Goal: Task Accomplishment & Management: Use online tool/utility

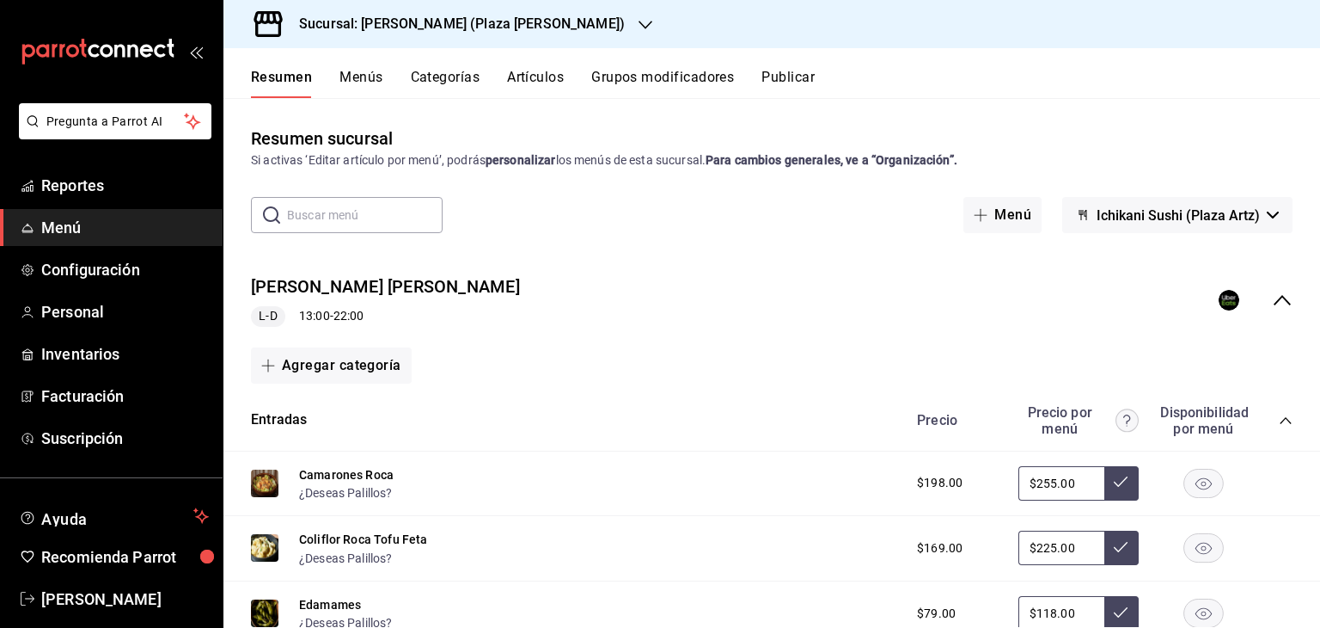
click at [432, 35] on div "Sucursal: [PERSON_NAME] (Plaza [PERSON_NAME])" at bounding box center [448, 24] width 422 height 48
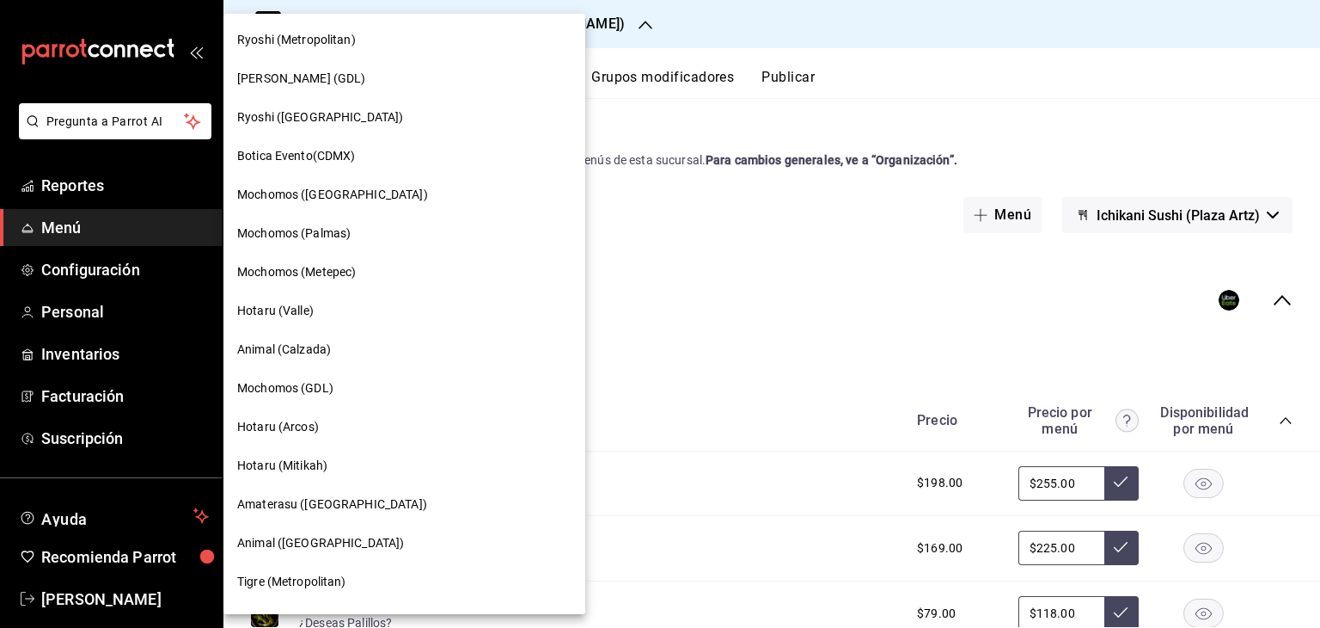
click at [356, 123] on div "Ryoshi ([GEOGRAPHIC_DATA])" at bounding box center [404, 117] width 334 height 18
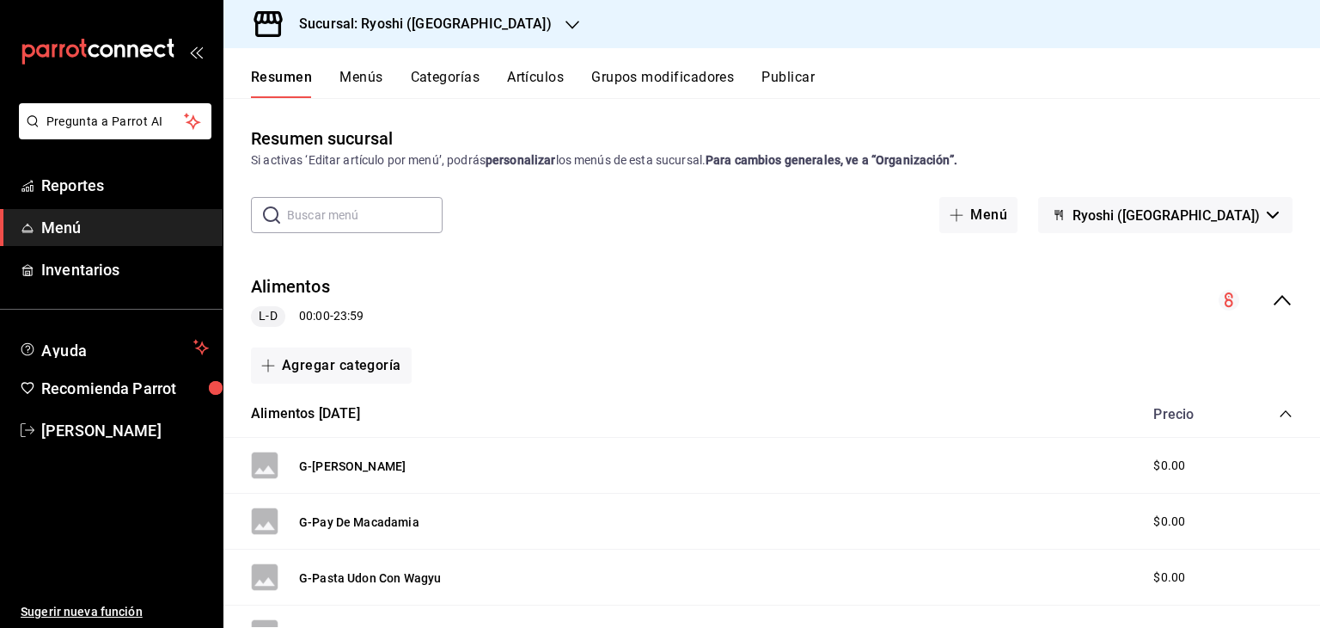
click at [557, 83] on button "Artículos" at bounding box center [535, 83] width 57 height 29
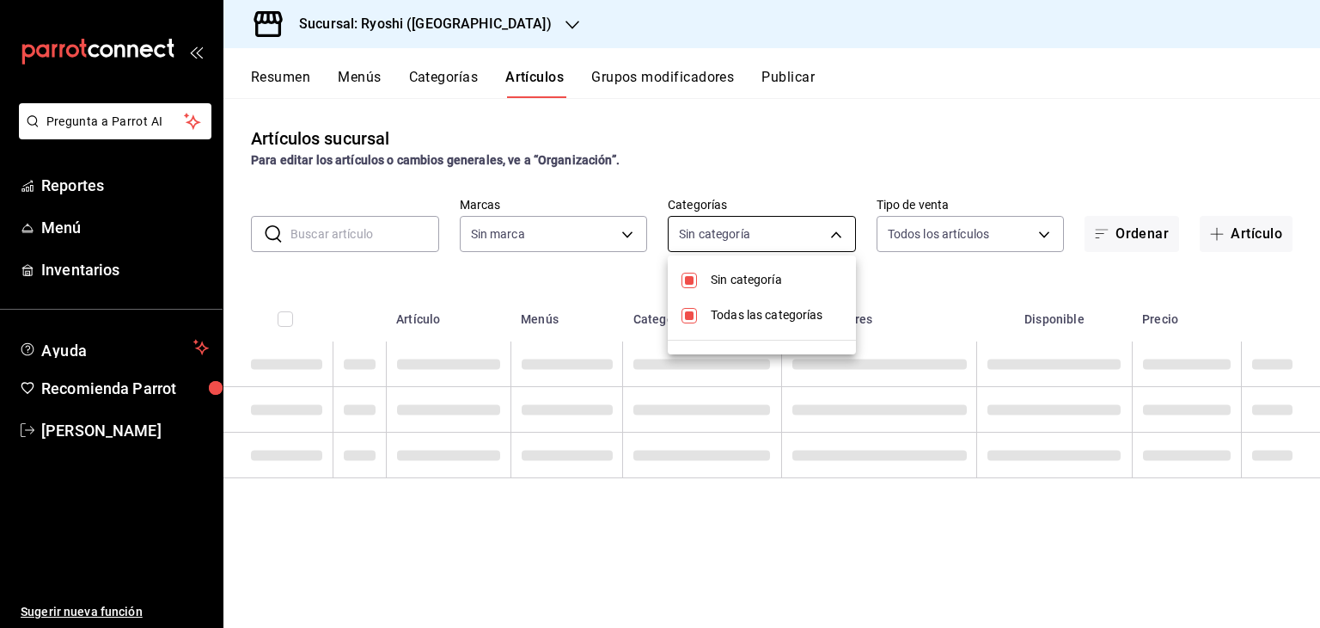
click at [797, 230] on body "Pregunta a Parrot AI Reportes Menú Inventarios Ayuda Recomienda Parrot [PERSON_…" at bounding box center [660, 314] width 1320 height 628
type input "26ca50e5-a845-484f-a54e-8a4432b79f59,e80bf875-3c9c-4ad9-8c6a-14c8262011fc"
click at [994, 289] on div at bounding box center [660, 314] width 1320 height 628
type input "983ebb25-c6d8-4647-898b-43e41473272b,b131aea8-f4fd-49fb-a6b3-d2f44229a596,2a94f…"
checkbox input "true"
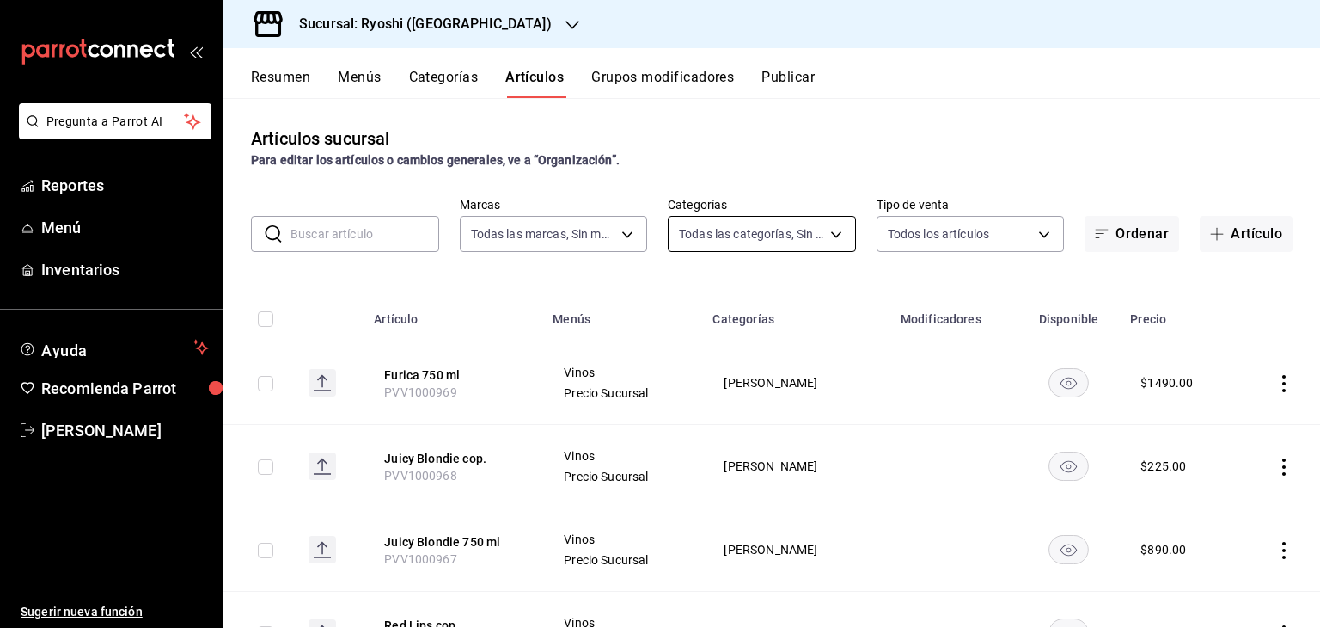
click at [797, 238] on body "Pregunta a Parrot AI Reportes Menú Inventarios Ayuda Recomienda Parrot [PERSON_…" at bounding box center [660, 314] width 1320 height 628
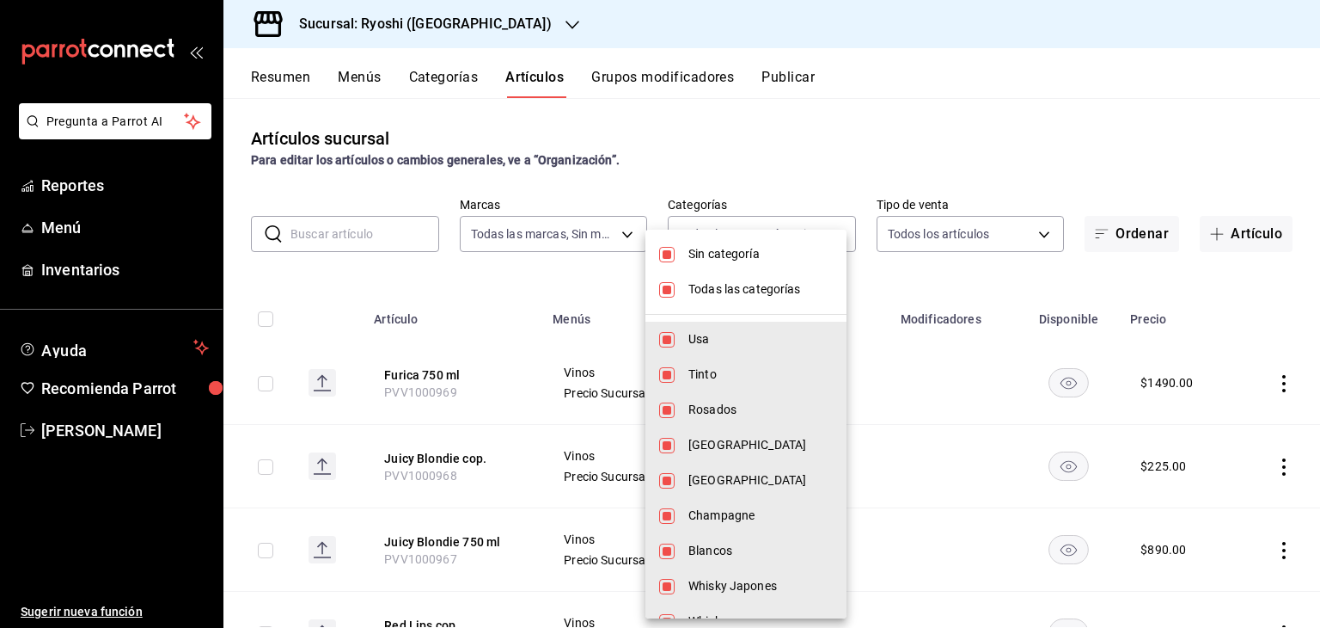
drag, startPoint x: 729, startPoint y: 280, endPoint x: 736, endPoint y: 256, distance: 25.0
click at [729, 280] on span "Todas las categorías" at bounding box center [761, 289] width 144 height 18
checkbox input "false"
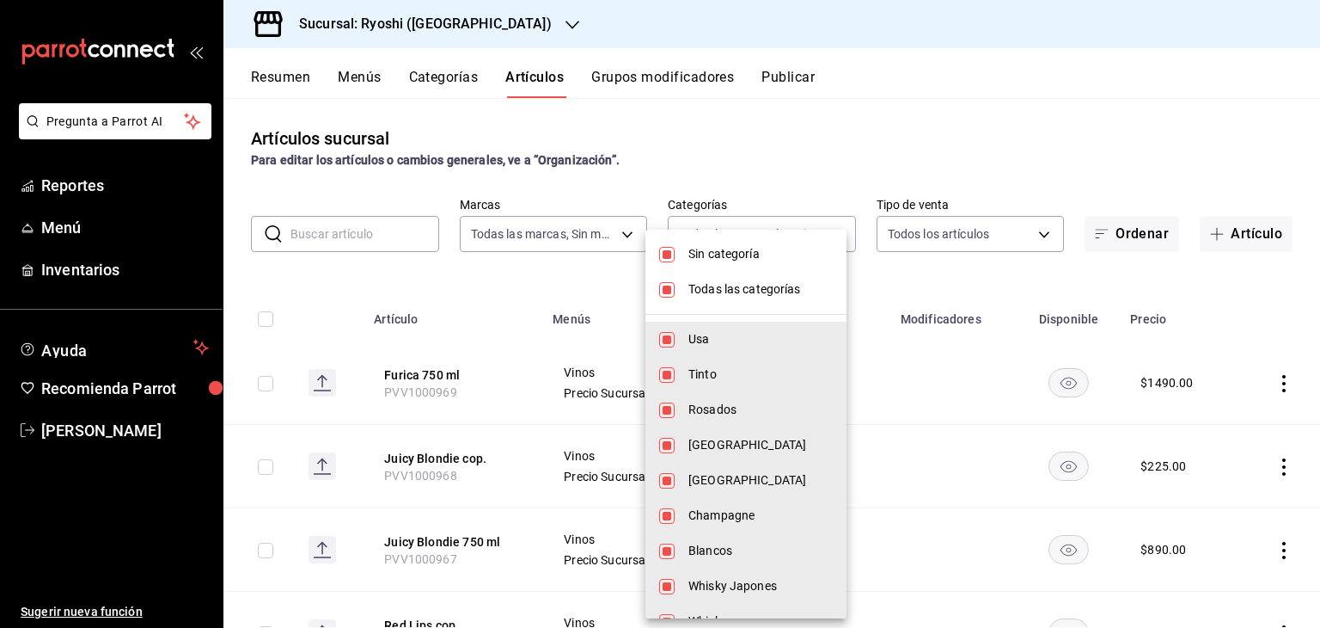
checkbox input "false"
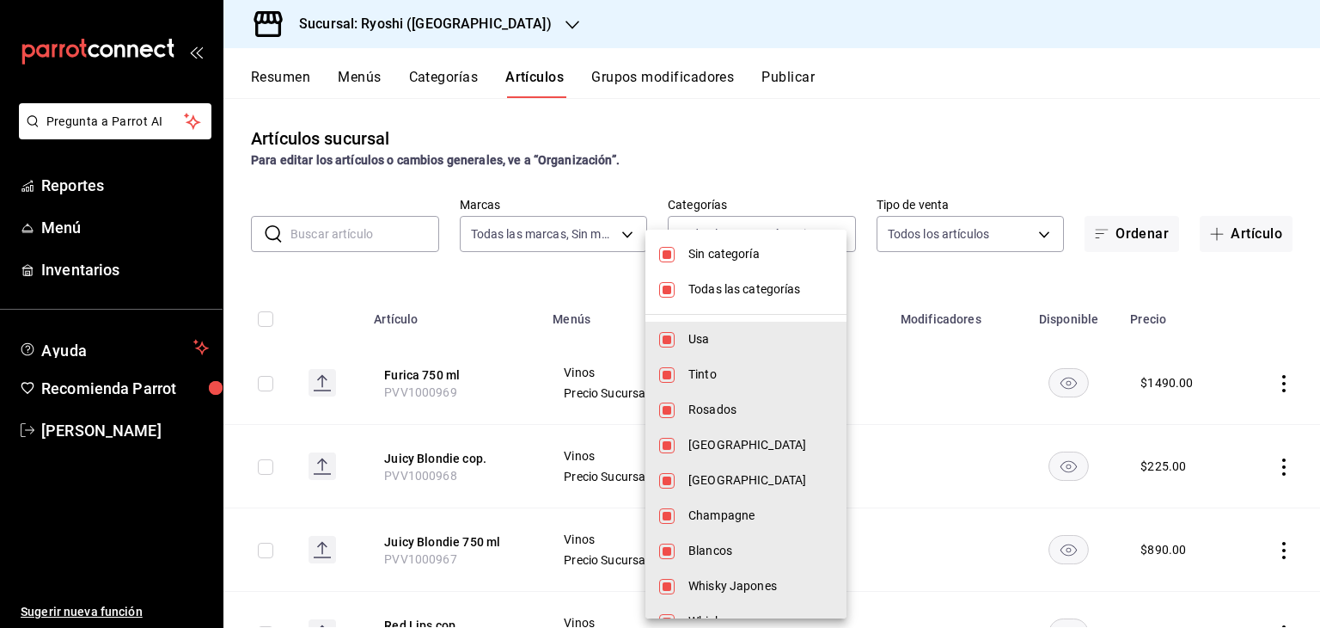
checkbox input "false"
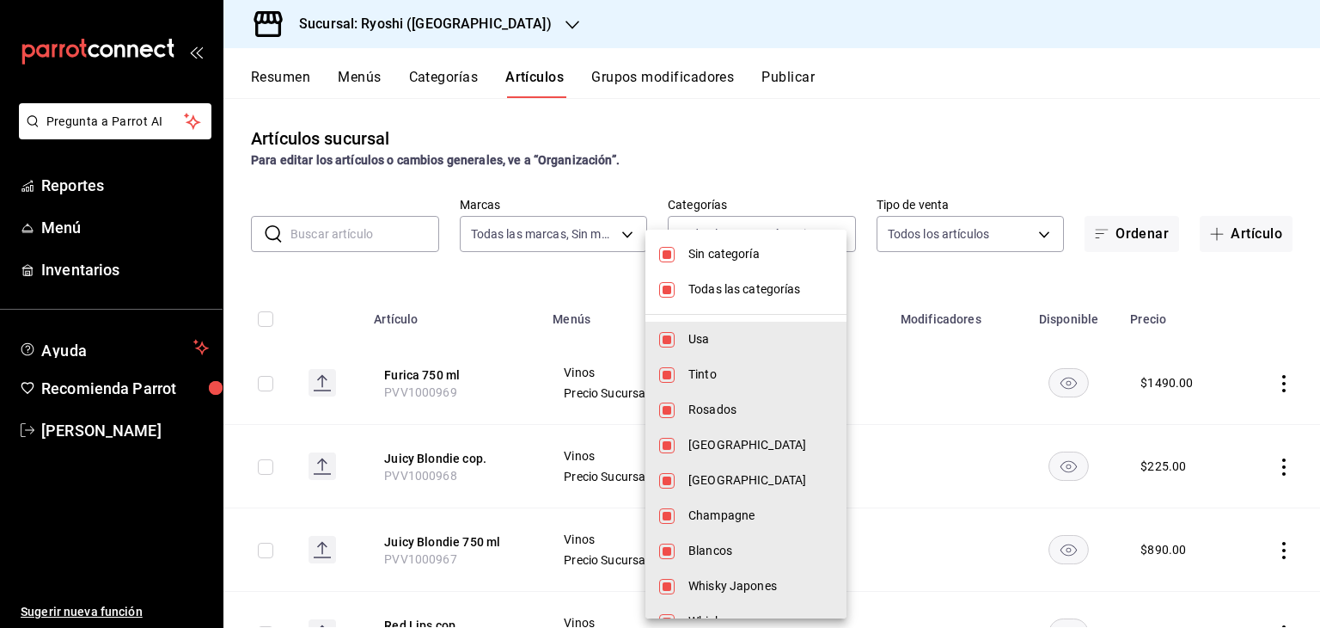
checkbox input "false"
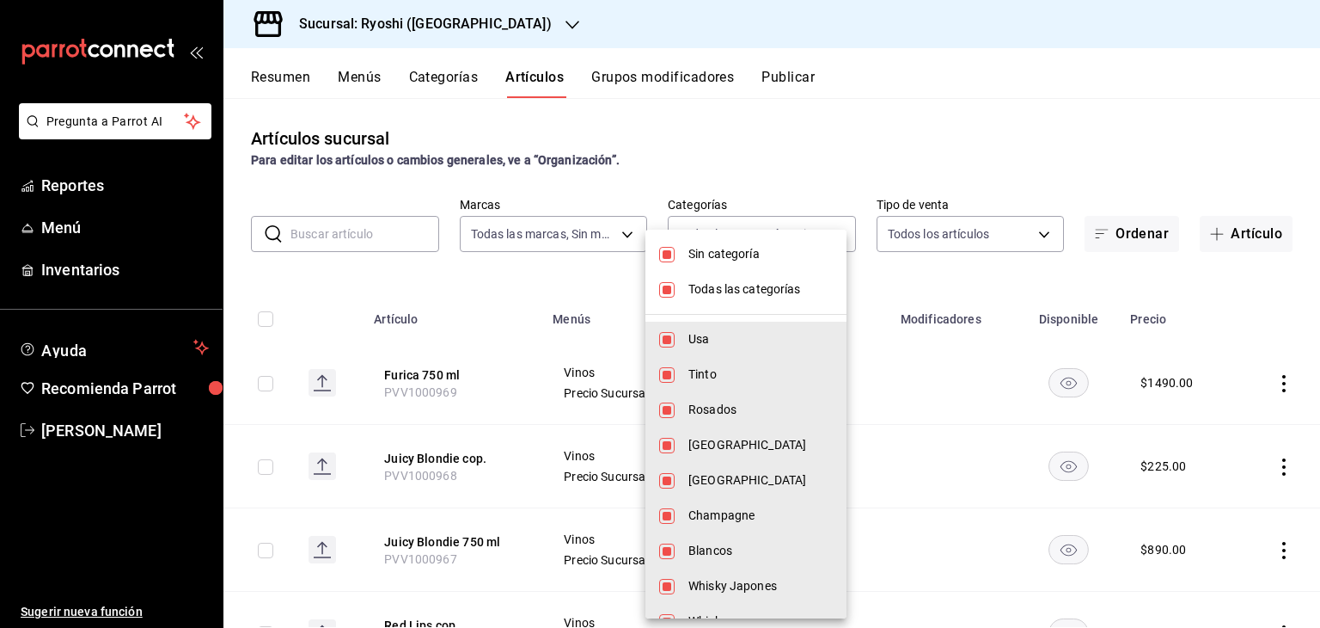
checkbox input "false"
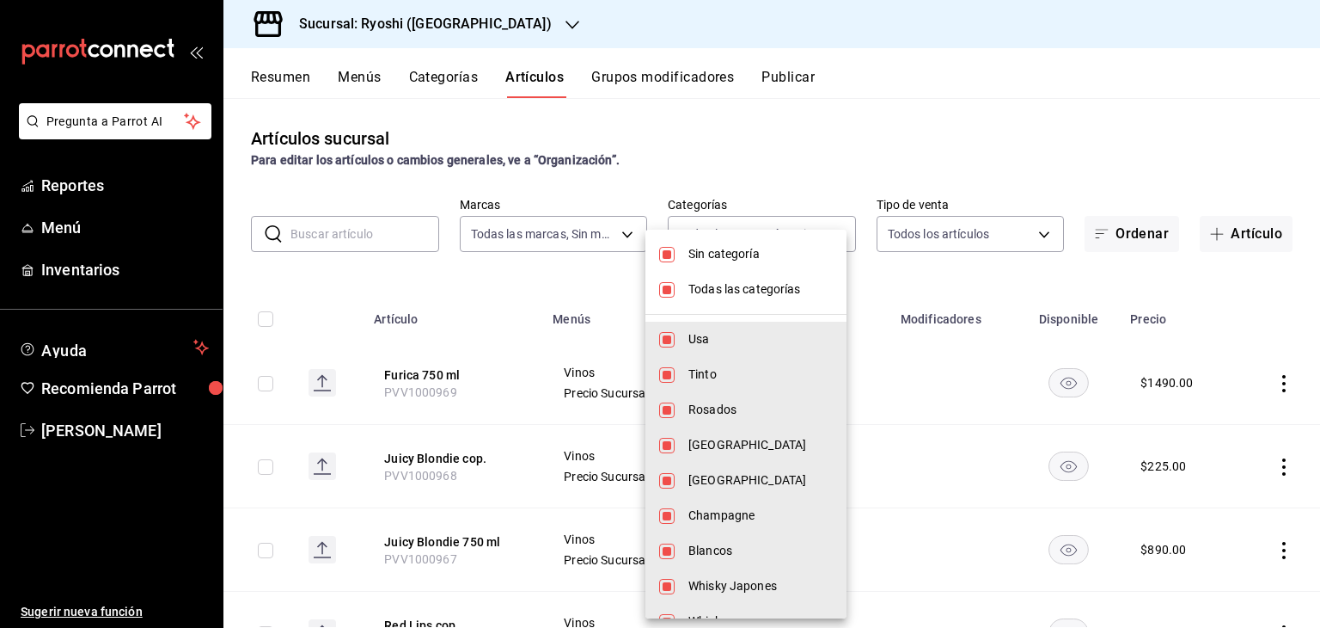
checkbox input "false"
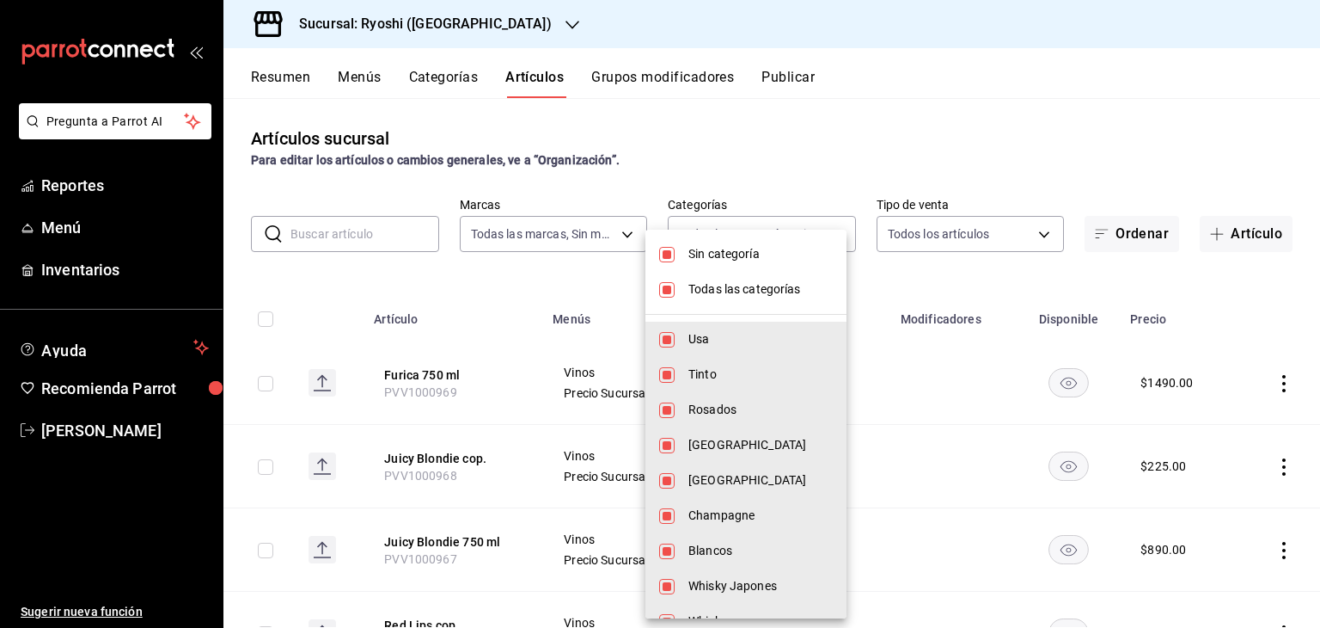
checkbox input "false"
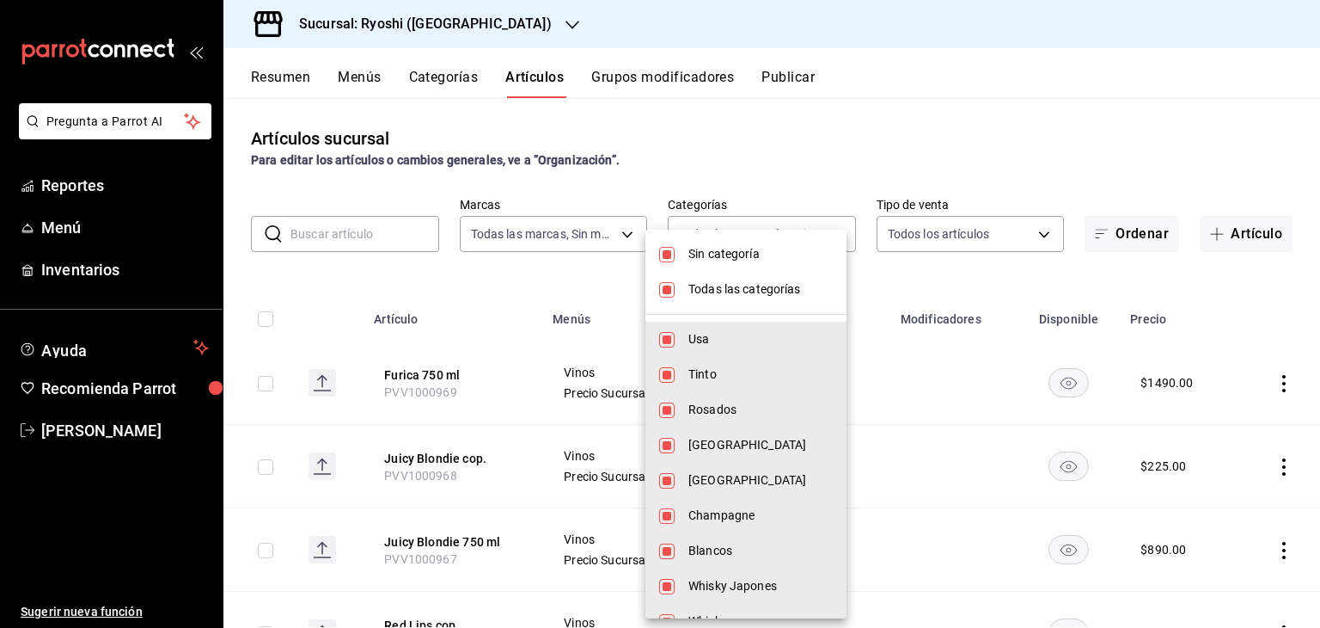
checkbox input "false"
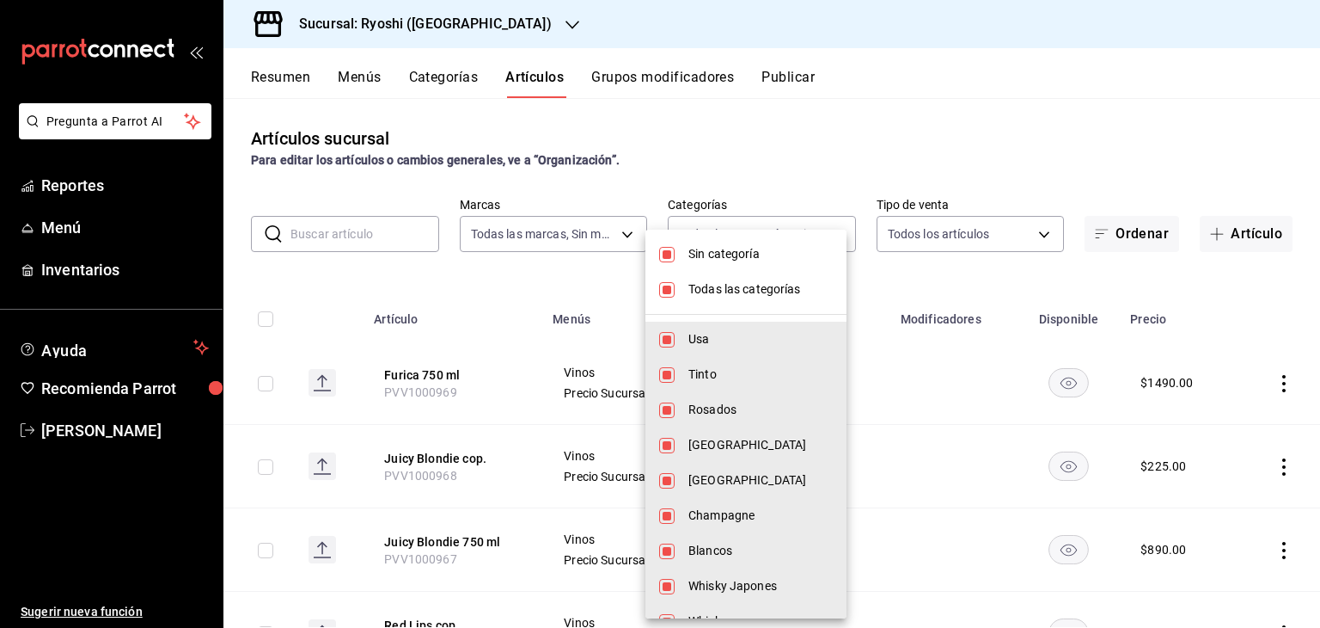
checkbox input "false"
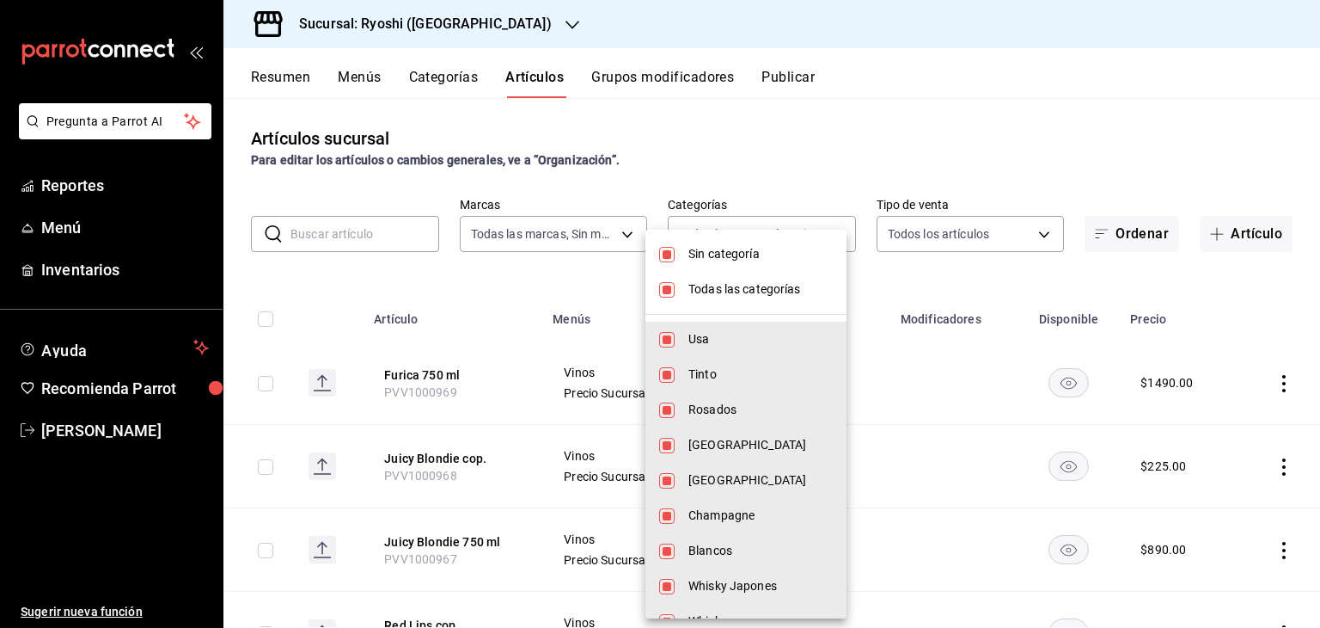
checkbox input "false"
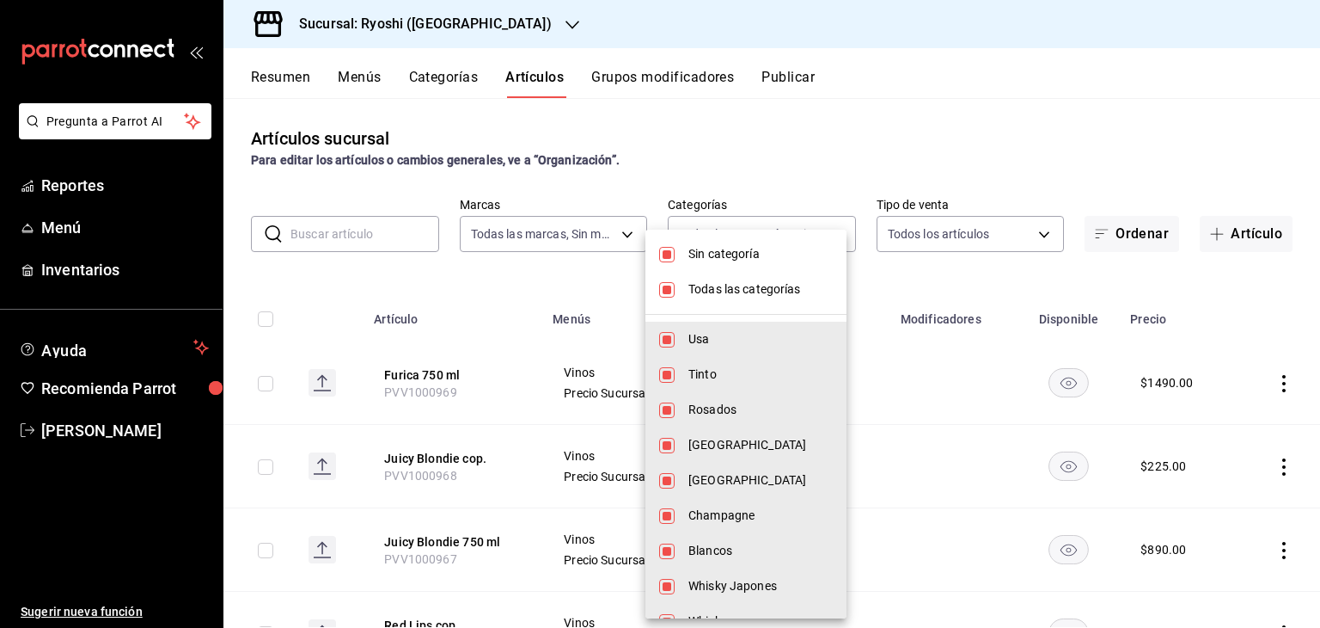
checkbox input "false"
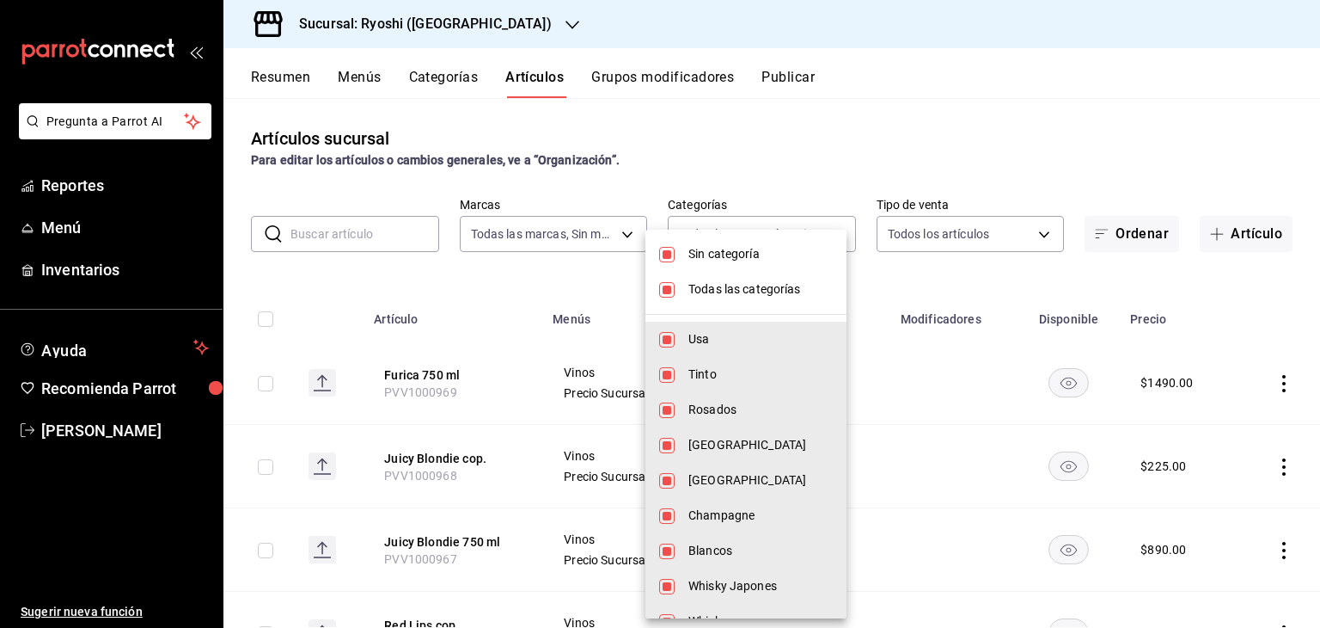
checkbox input "false"
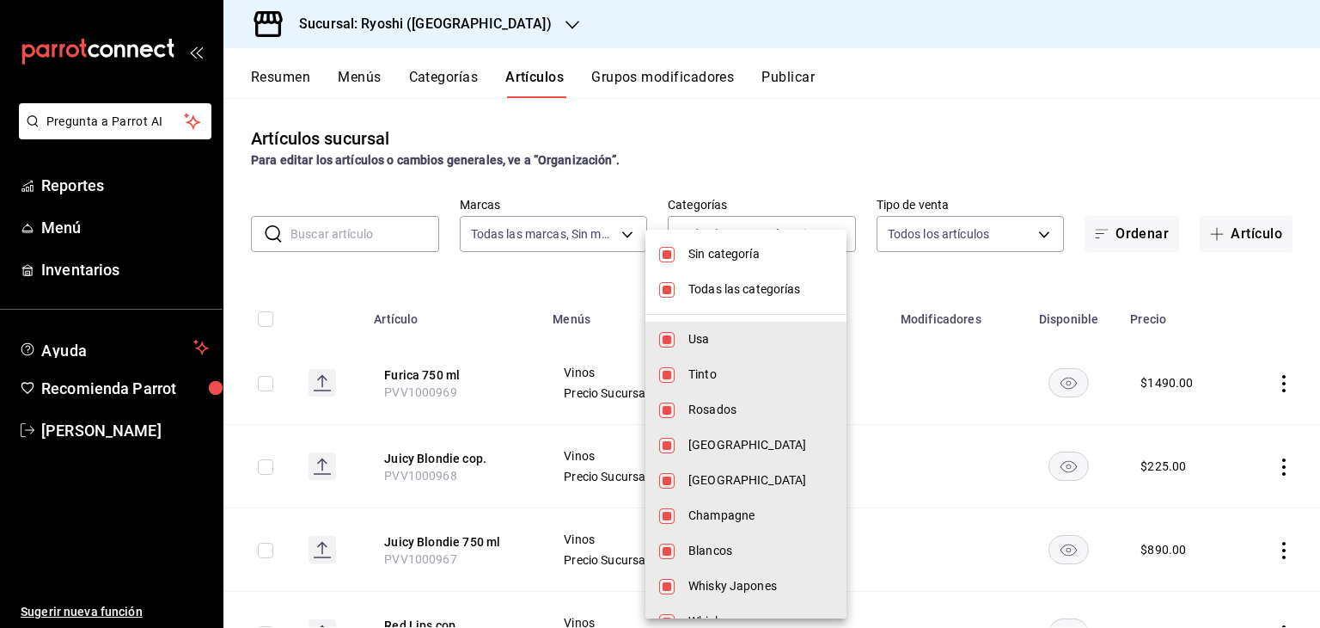
checkbox input "false"
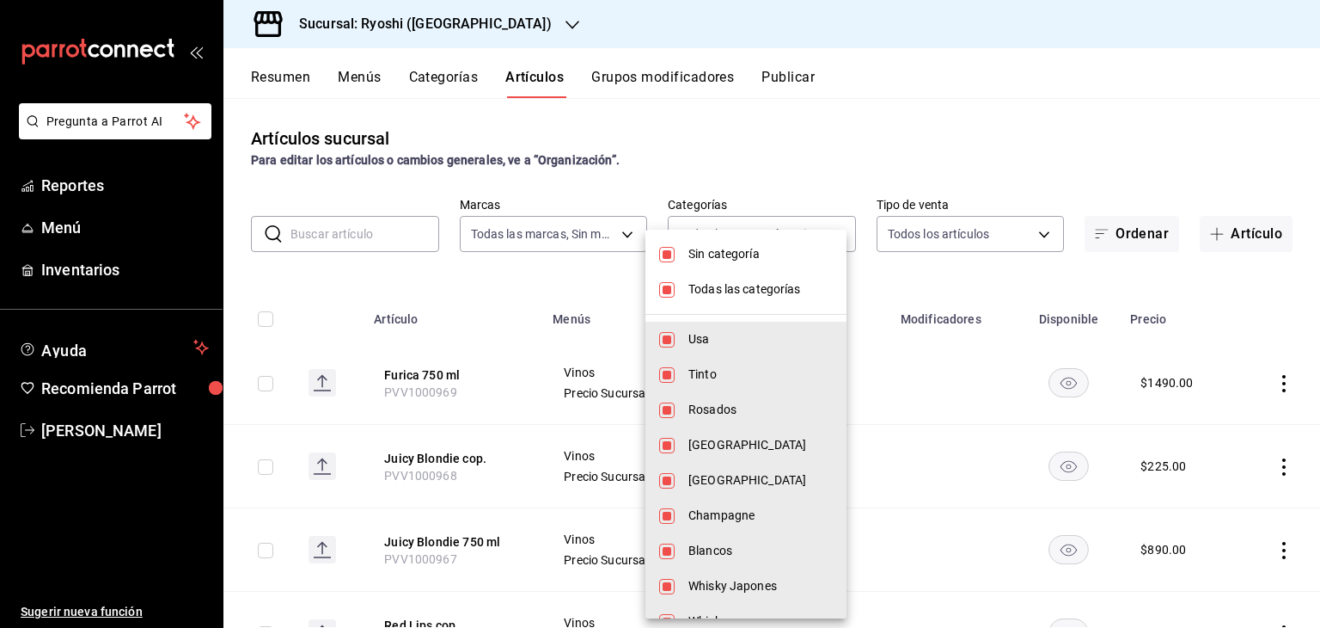
checkbox input "false"
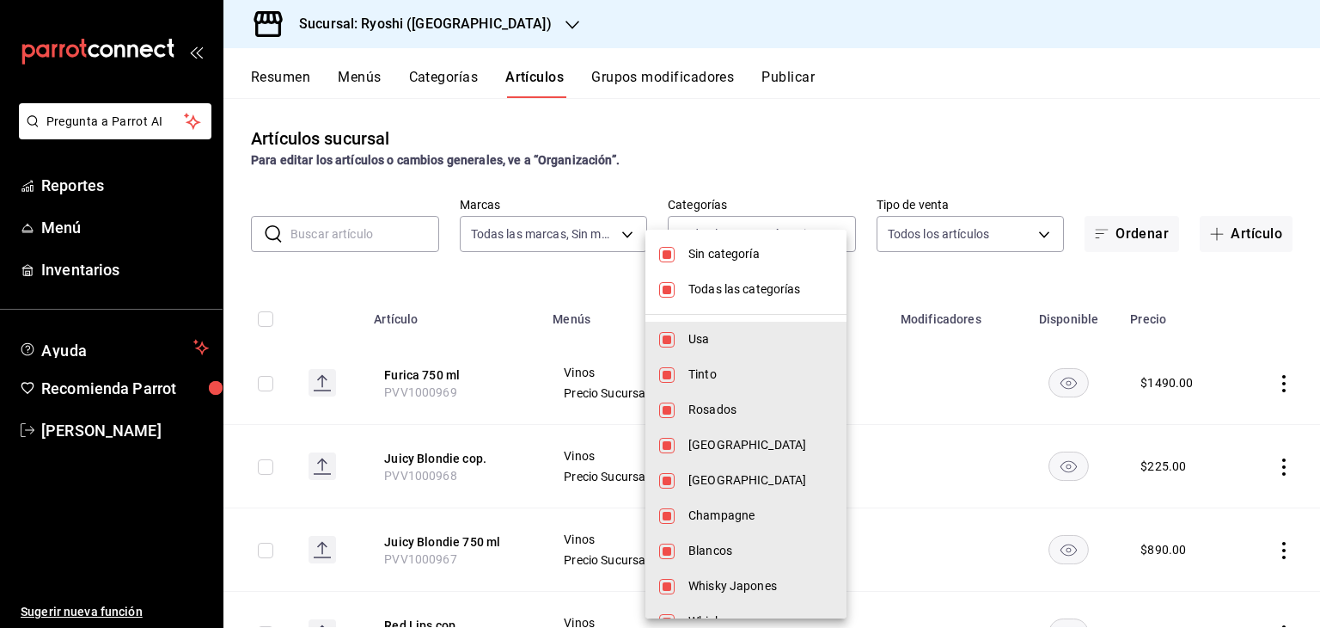
checkbox input "false"
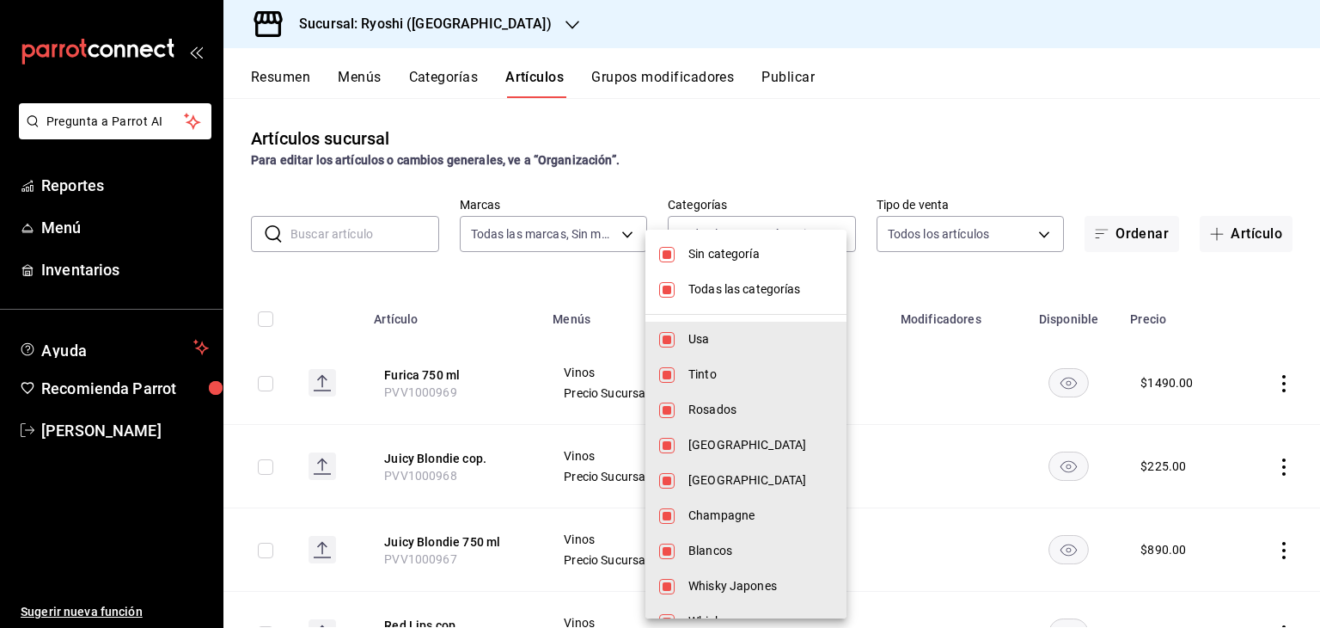
checkbox input "false"
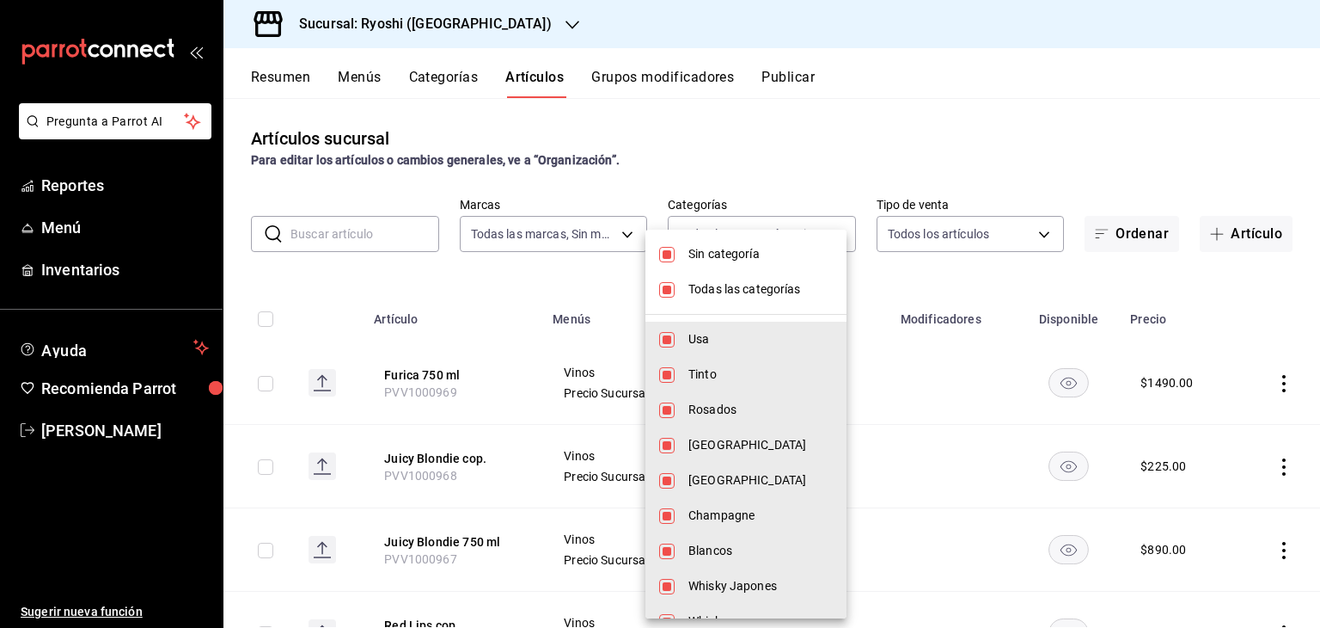
checkbox input "false"
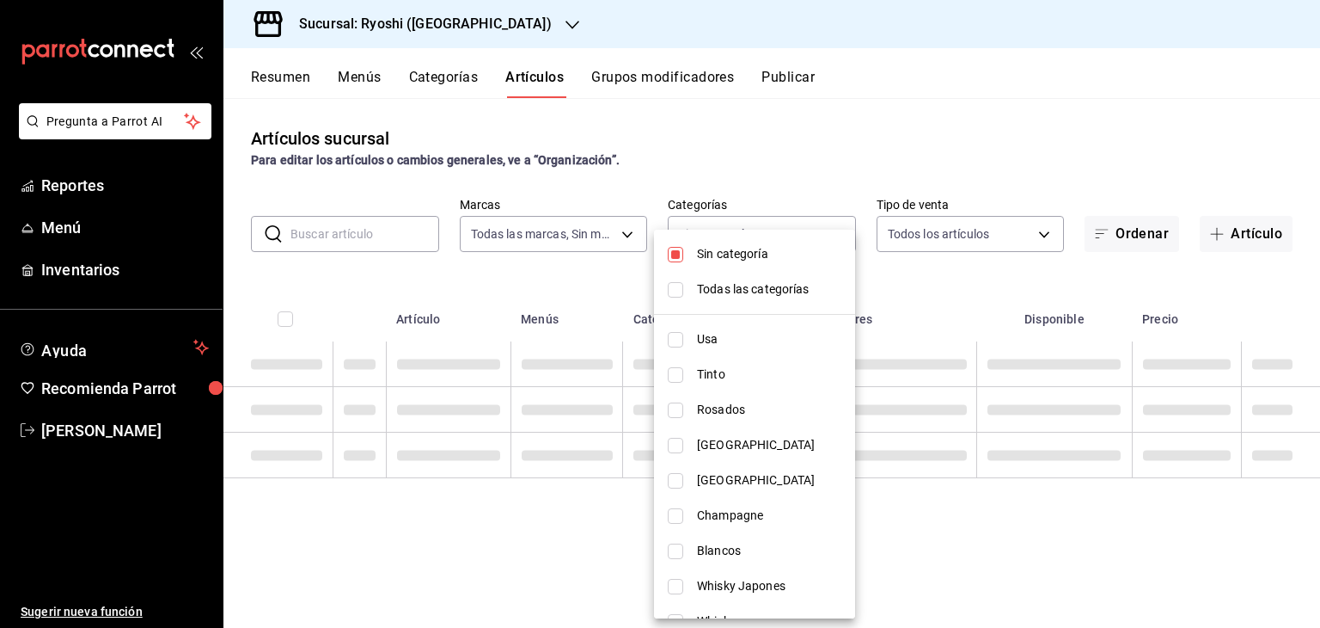
click at [736, 256] on span "Sin categoría" at bounding box center [769, 254] width 144 height 18
checkbox input "false"
click at [719, 336] on span "Usa" at bounding box center [769, 339] width 144 height 18
type input "983ebb25-c6d8-4647-898b-43e41473272b"
checkbox input "true"
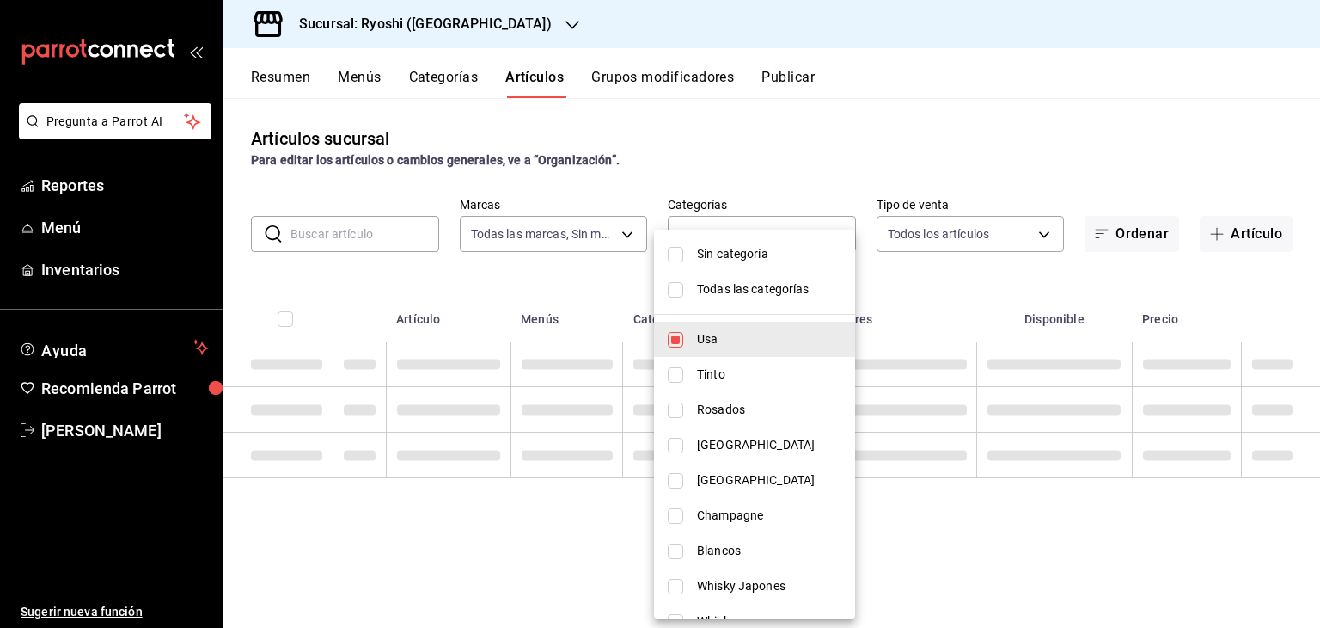
click at [997, 303] on div at bounding box center [660, 314] width 1320 height 628
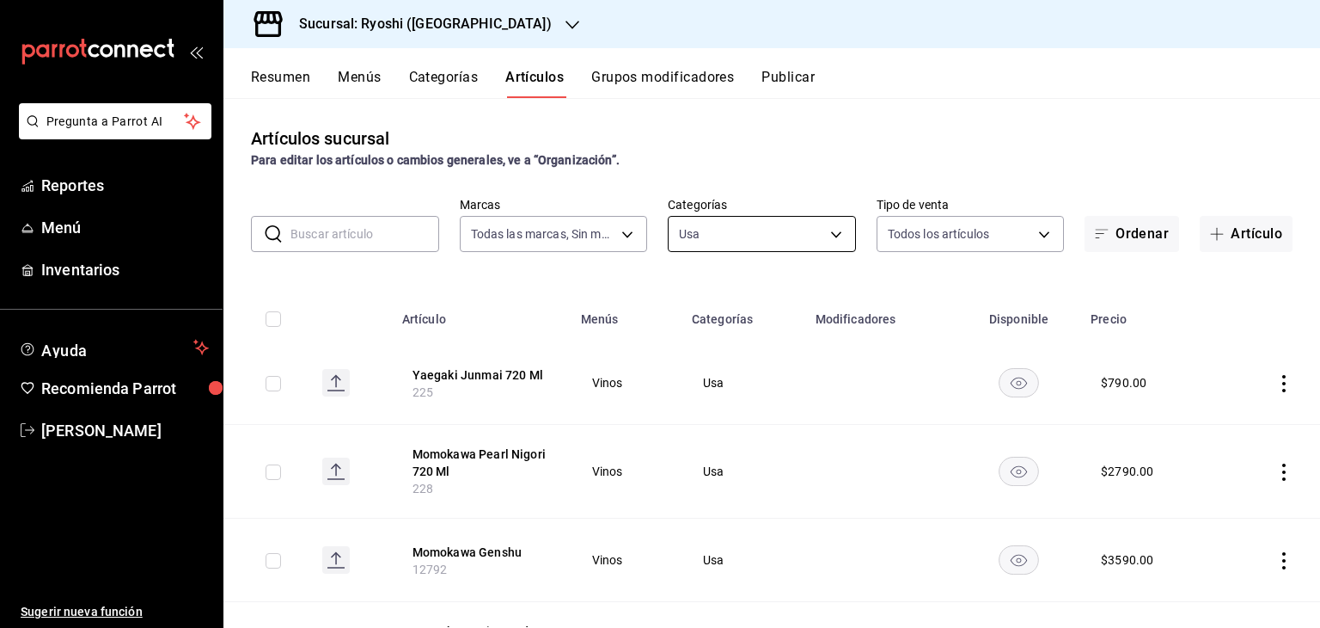
click at [787, 228] on body "Pregunta a Parrot AI Reportes Menú Inventarios Ayuda Recomienda Parrot [PERSON_…" at bounding box center [660, 314] width 1320 height 628
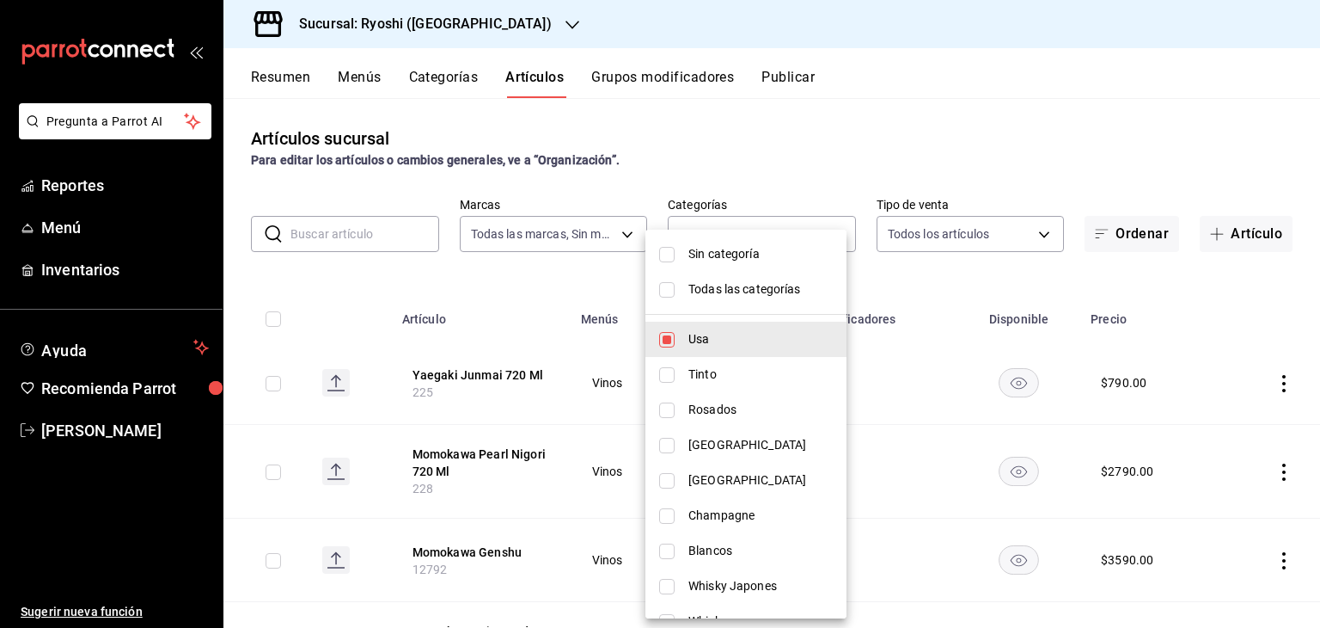
click at [743, 277] on li "Todas las categorías" at bounding box center [746, 289] width 201 height 35
type input "983ebb25-c6d8-4647-898b-43e41473272b,b131aea8-f4fd-49fb-a6b3-d2f44229a596,2a94f…"
checkbox input "true"
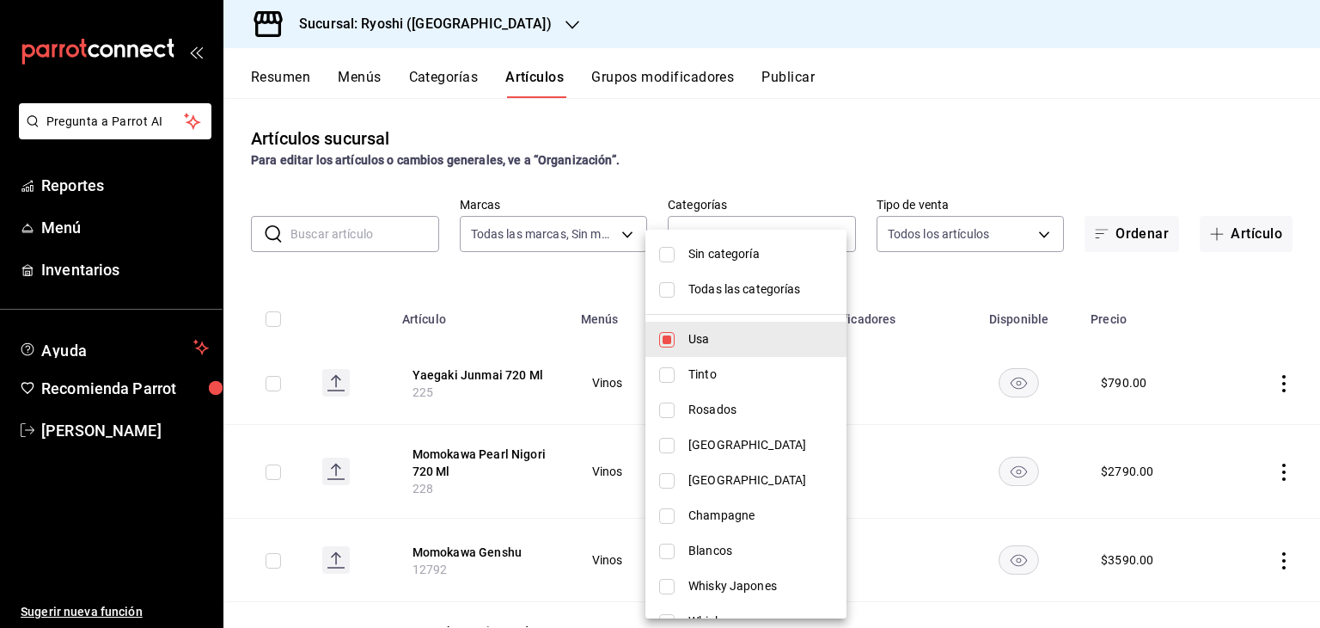
checkbox input "true"
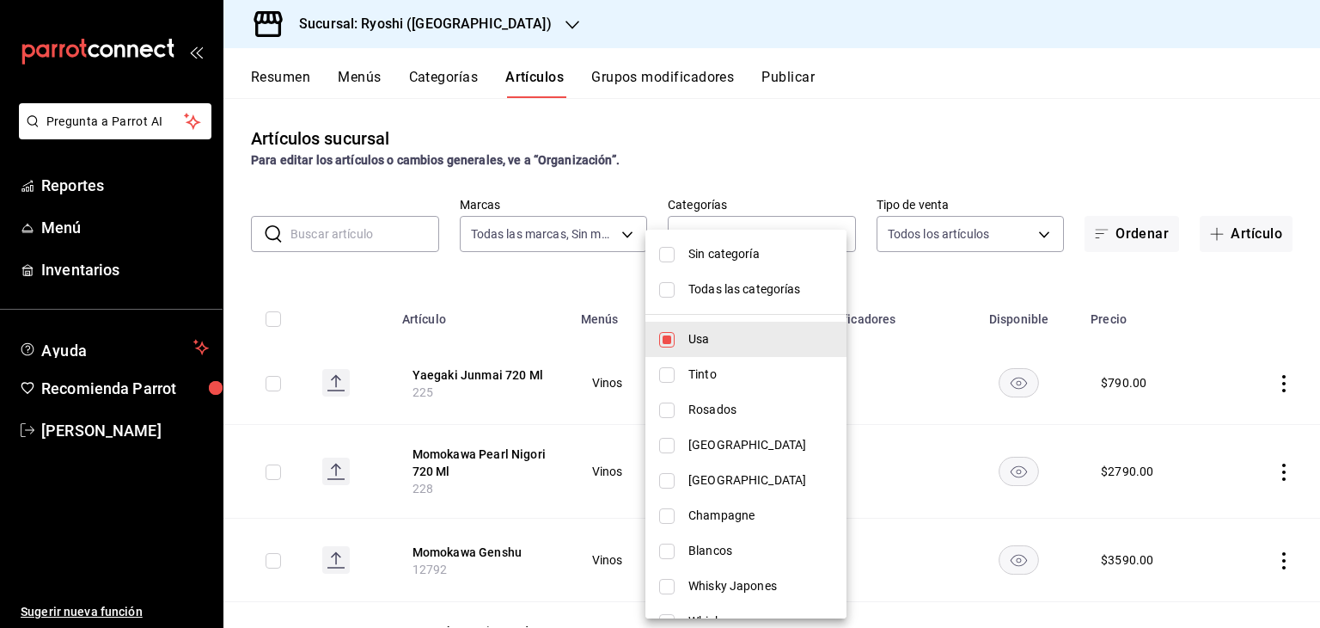
checkbox input "true"
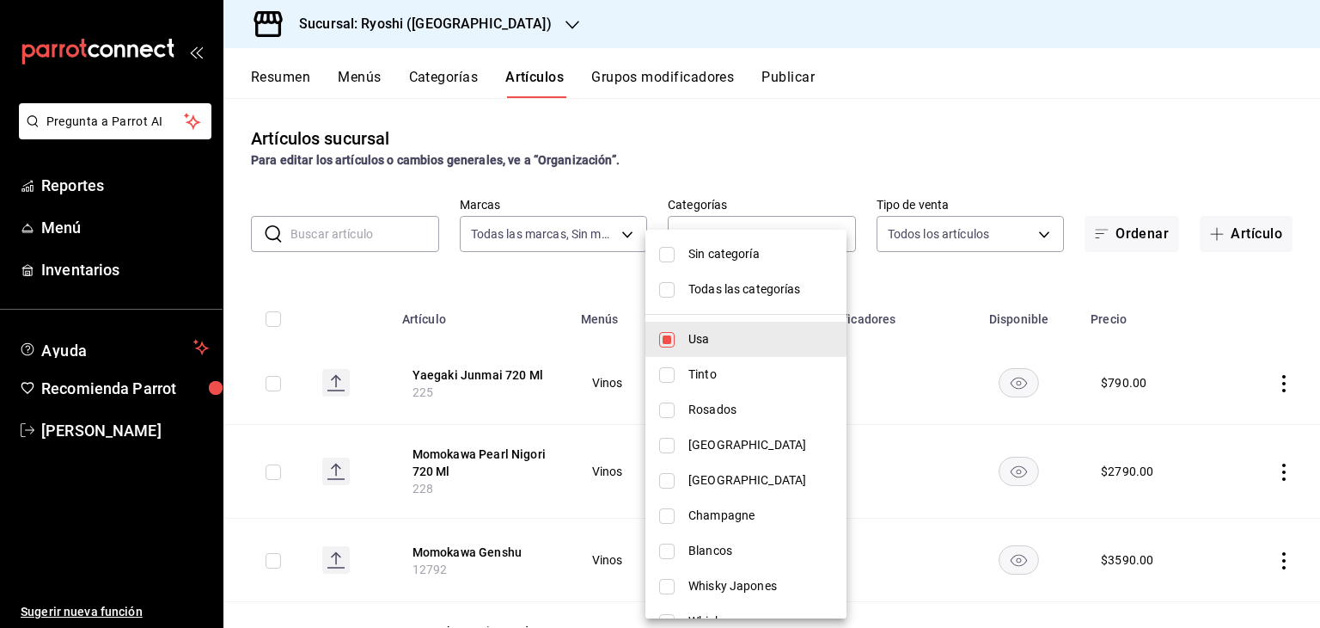
checkbox input "true"
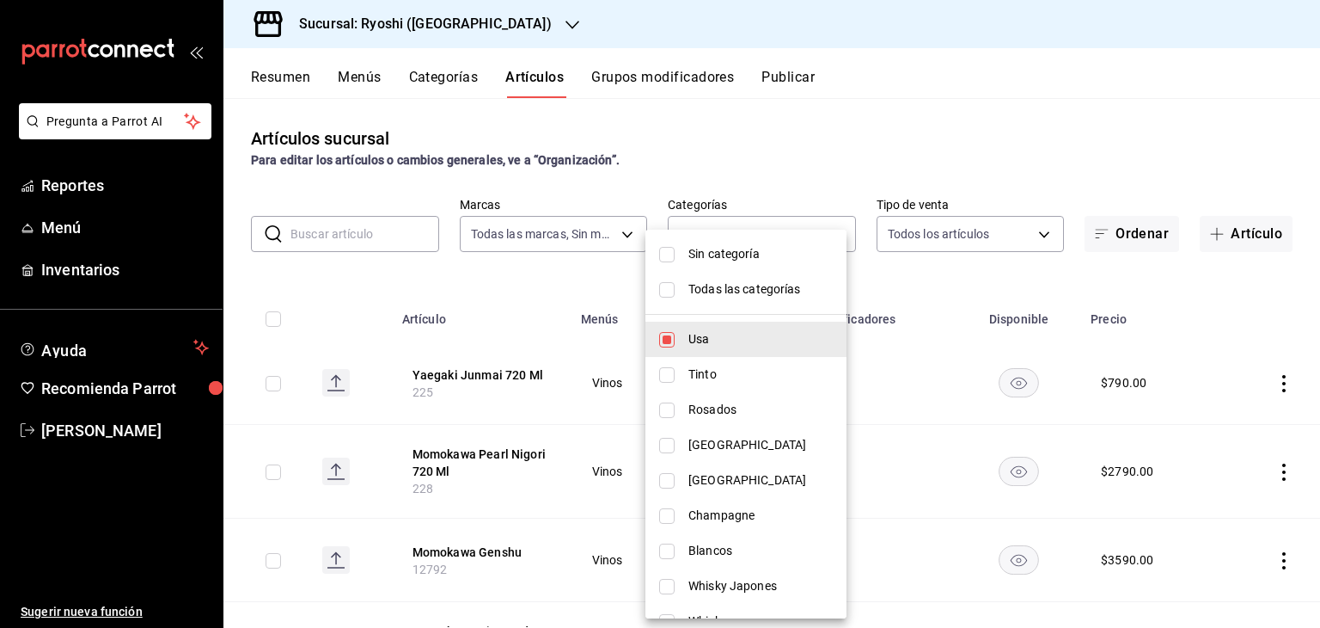
checkbox input "true"
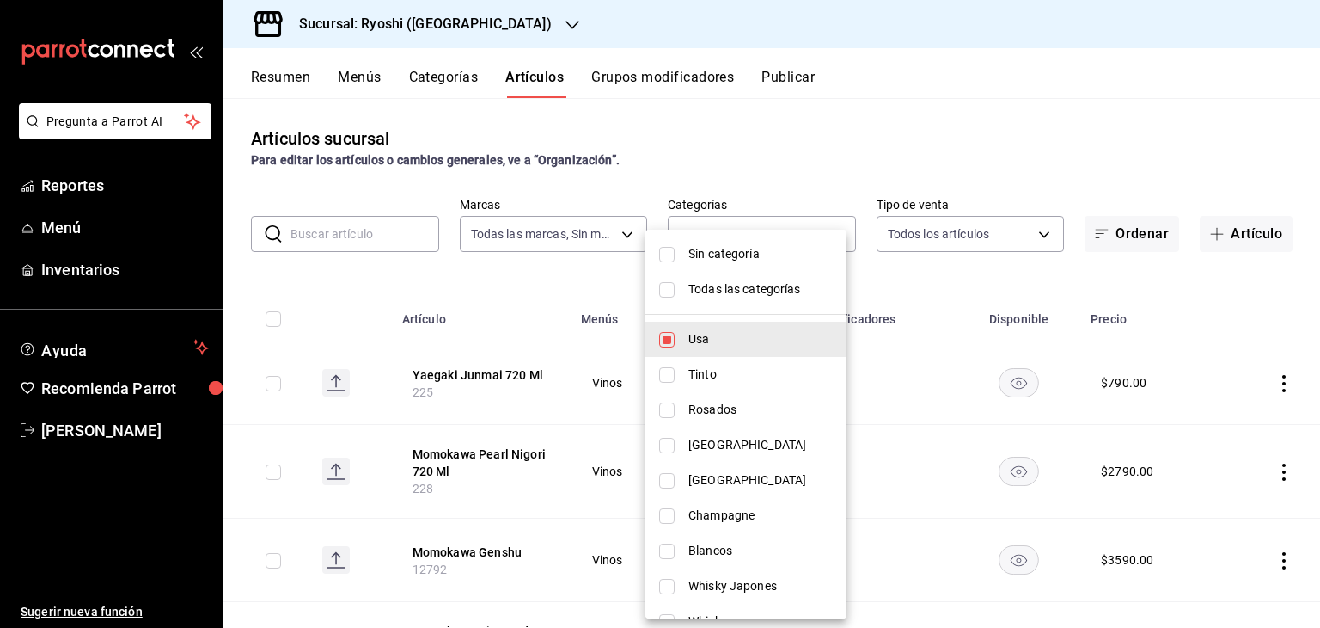
checkbox input "true"
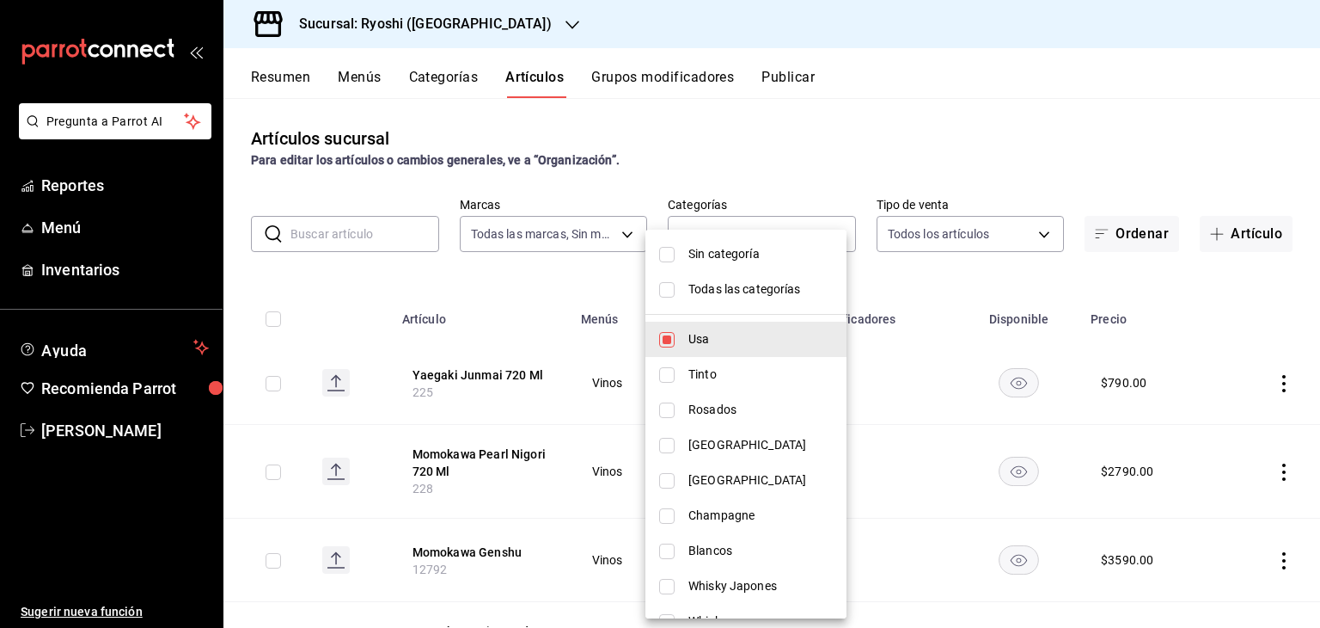
checkbox input "true"
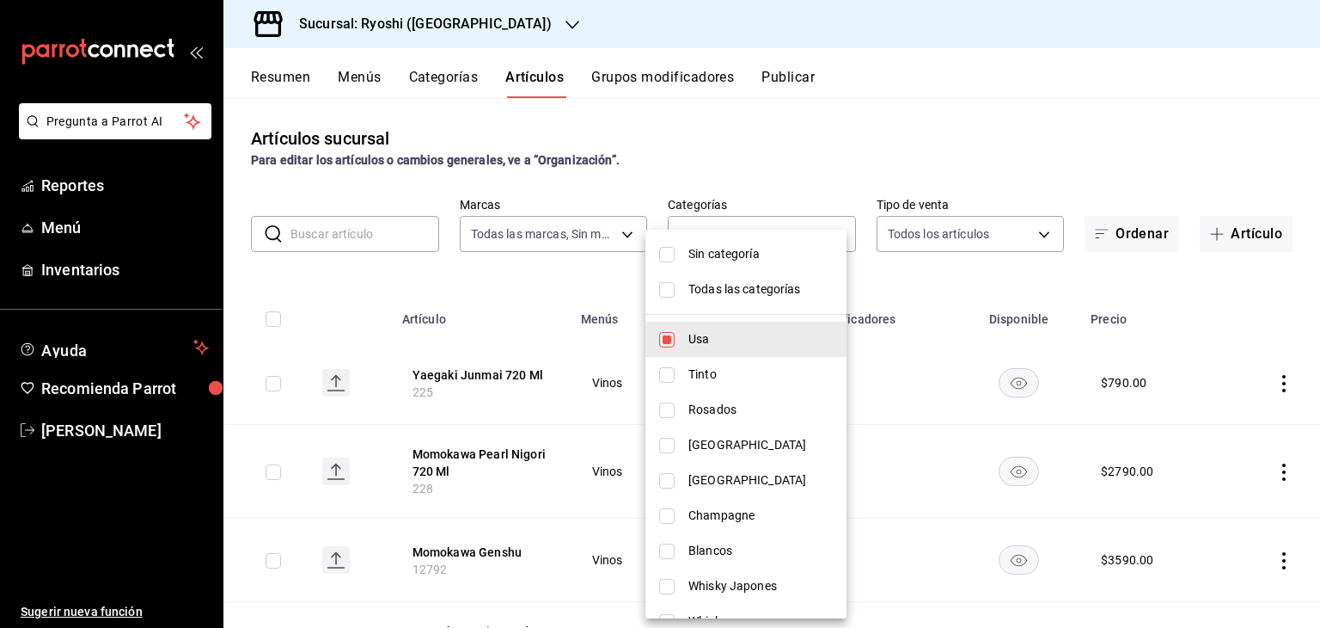
checkbox input "true"
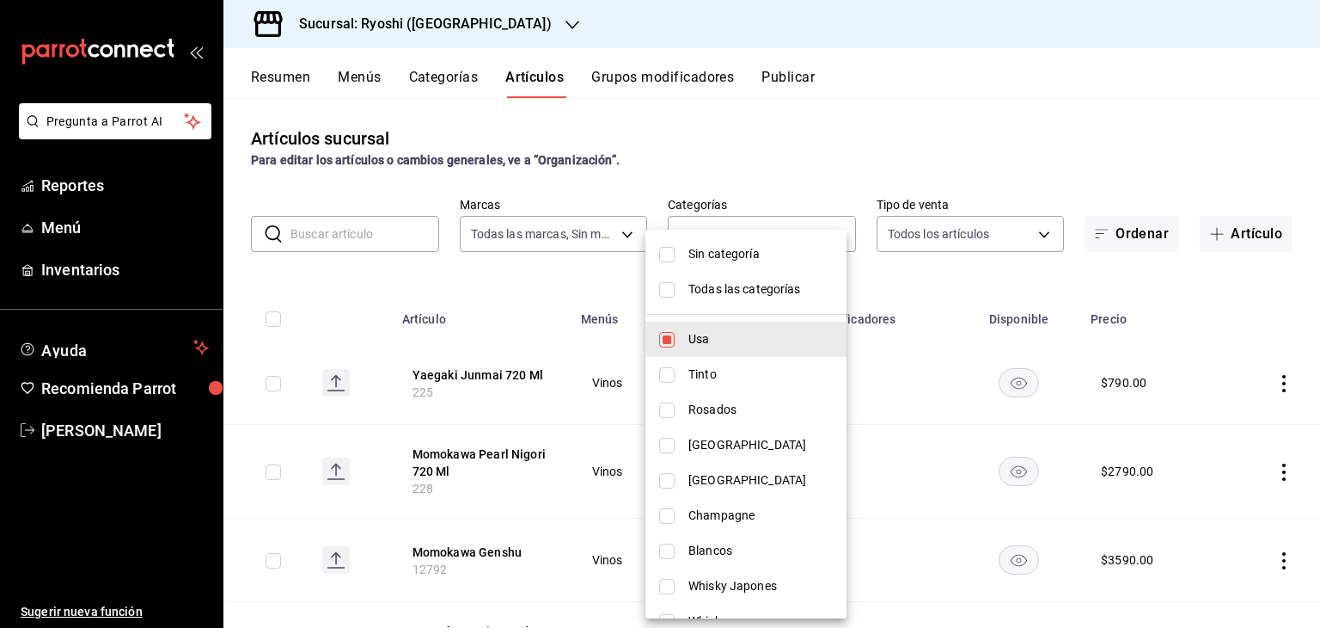
checkbox input "true"
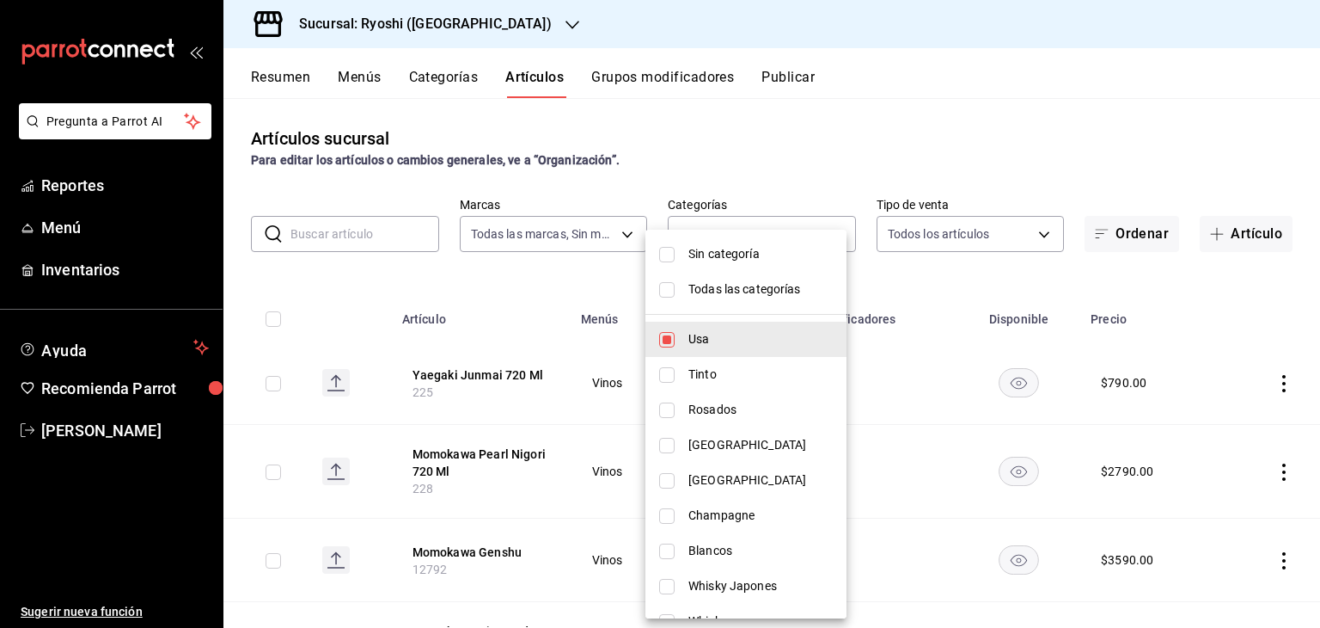
checkbox input "true"
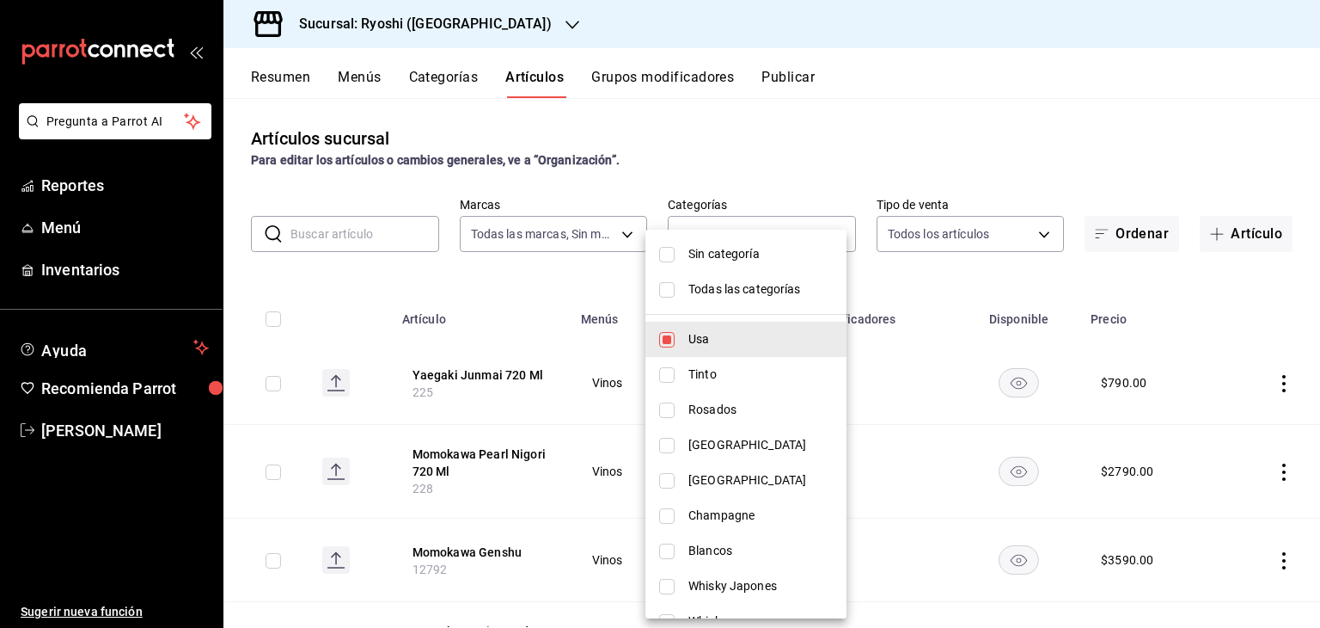
checkbox input "true"
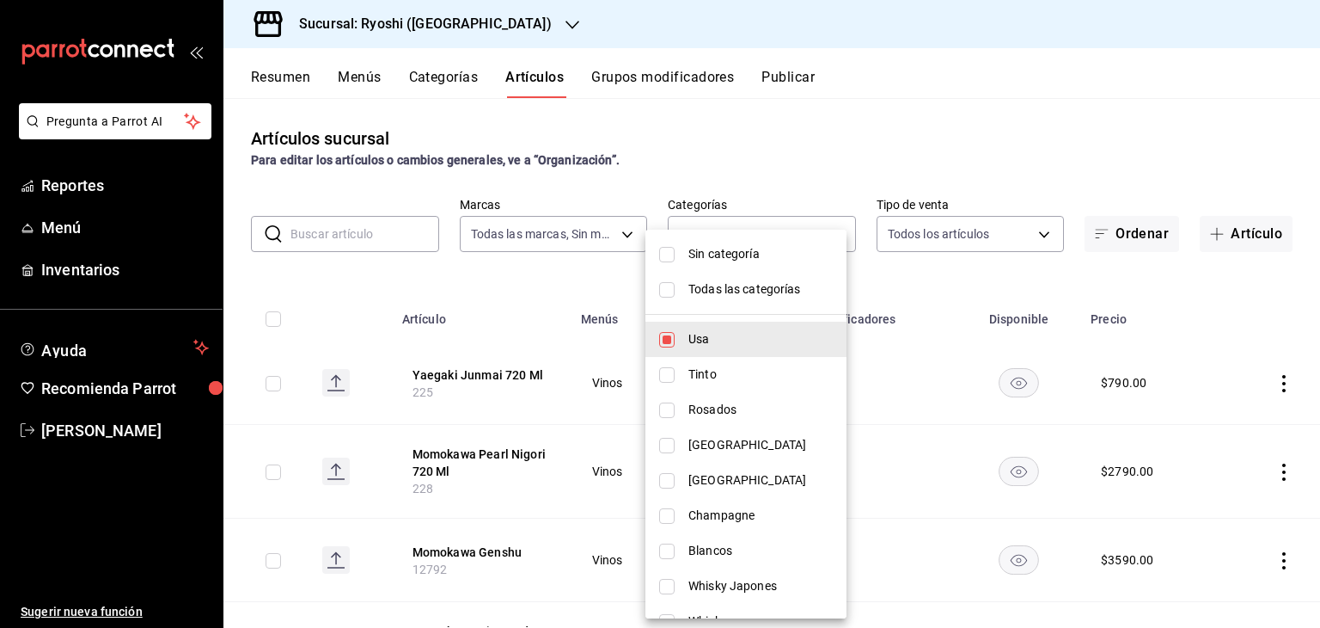
checkbox input "true"
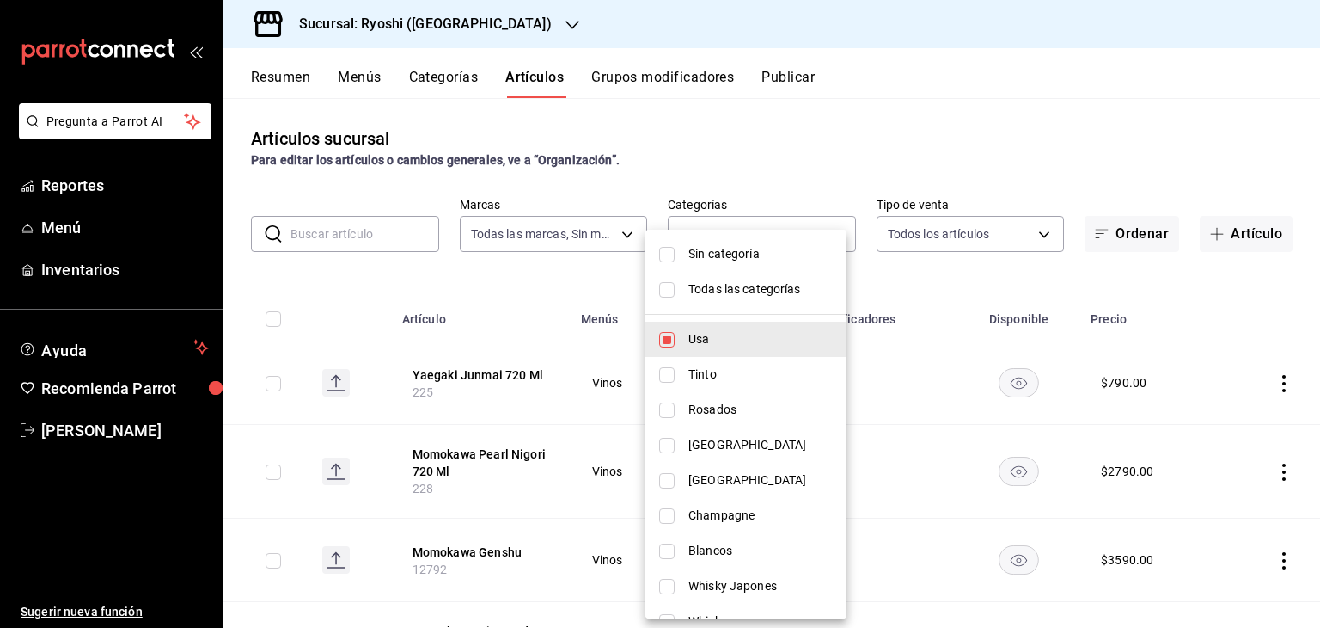
checkbox input "true"
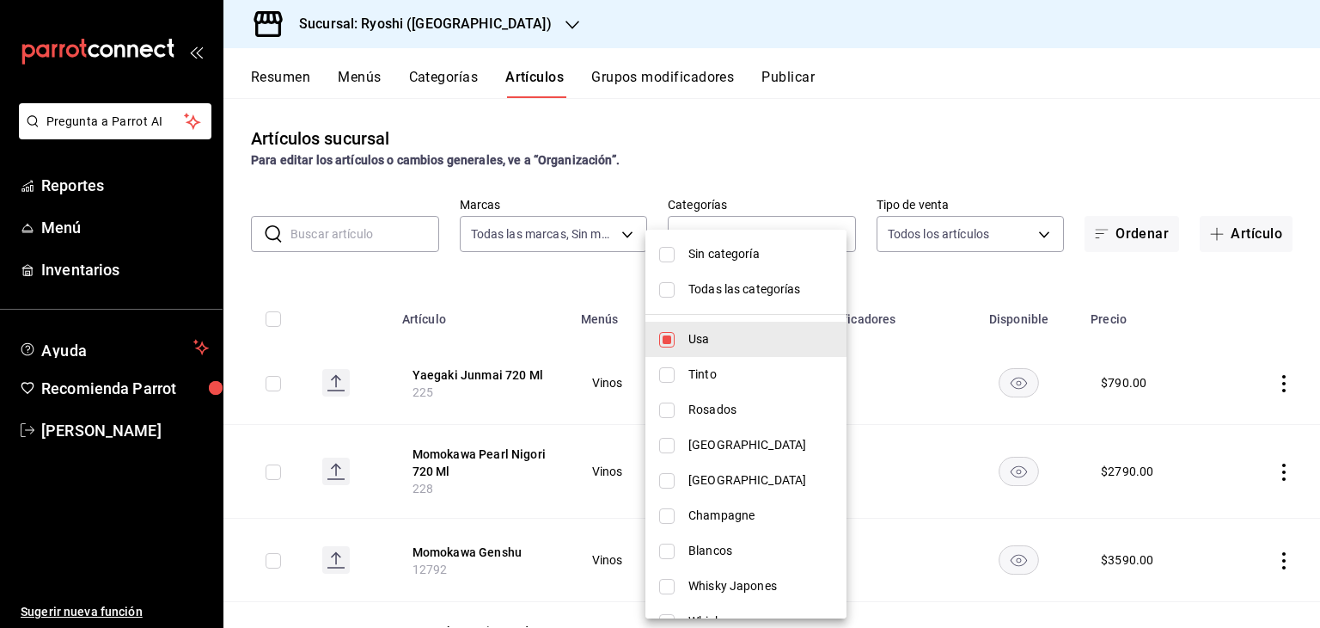
checkbox input "true"
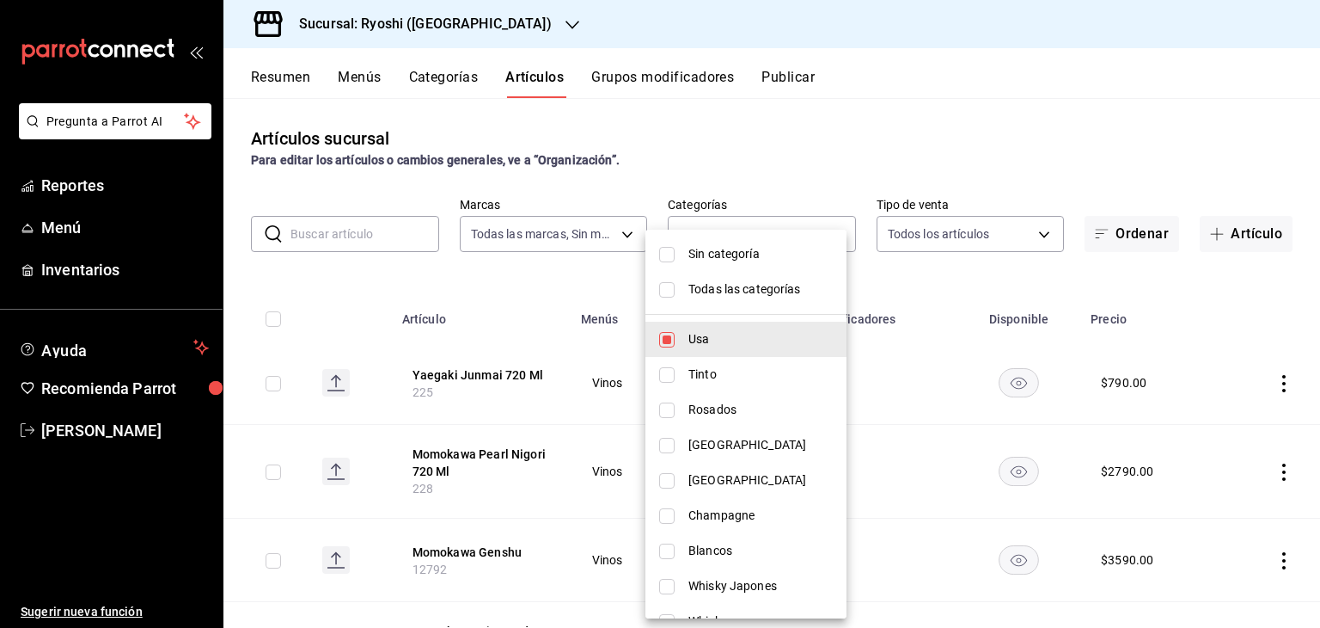
checkbox input "true"
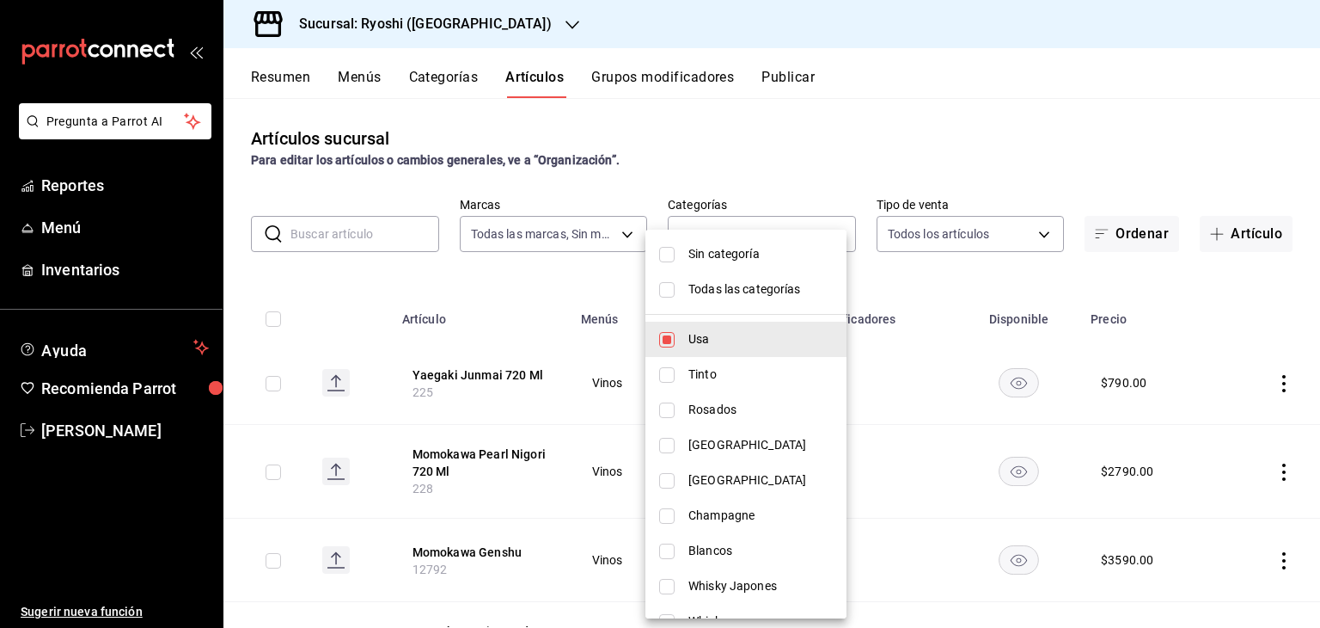
checkbox input "true"
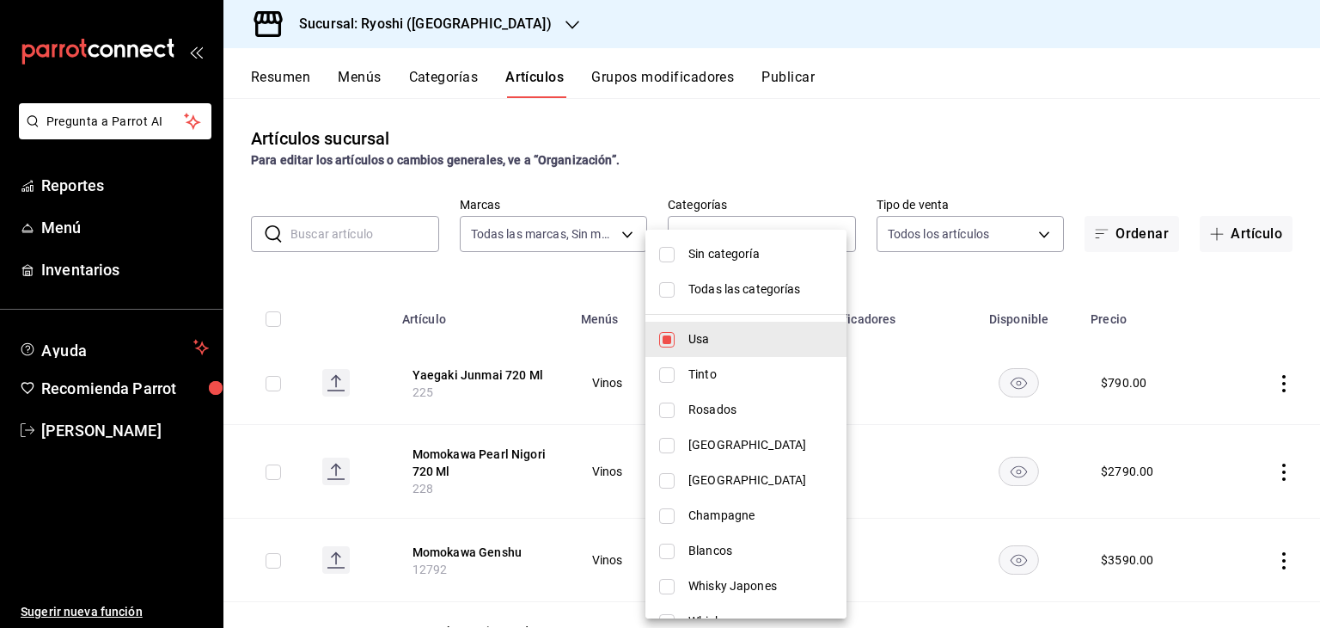
checkbox input "true"
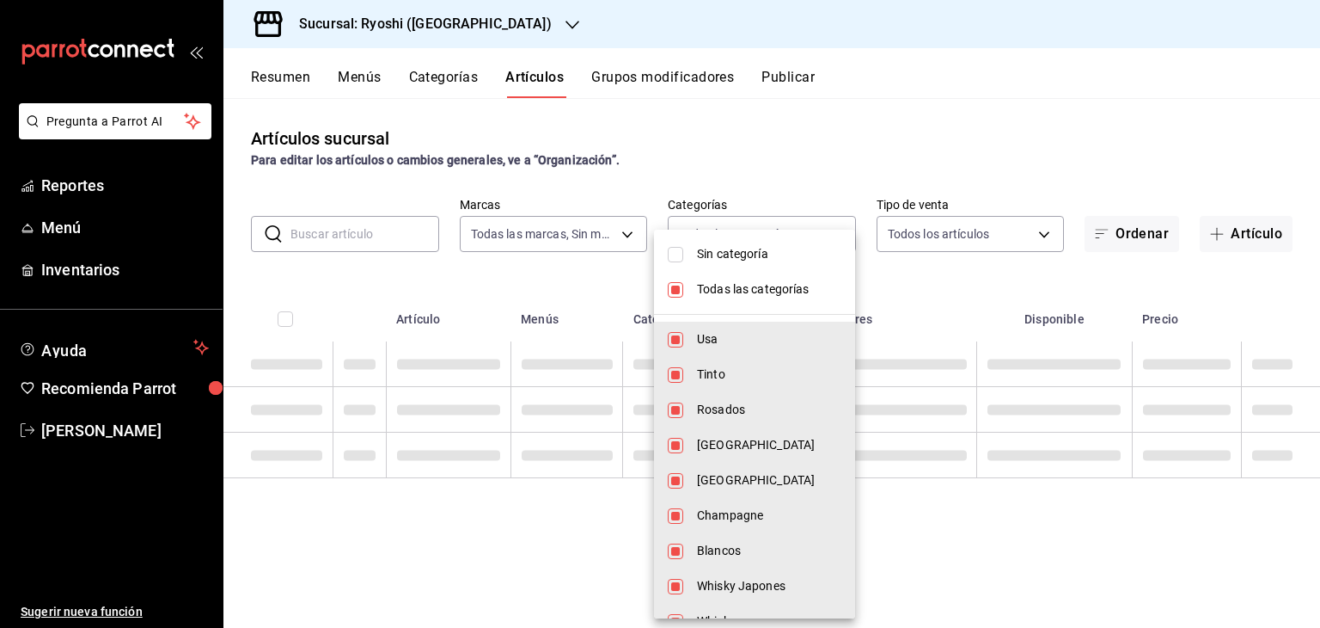
click at [750, 259] on span "Sin categoría" at bounding box center [769, 254] width 144 height 18
checkbox input "true"
click at [419, 238] on div at bounding box center [660, 314] width 1320 height 628
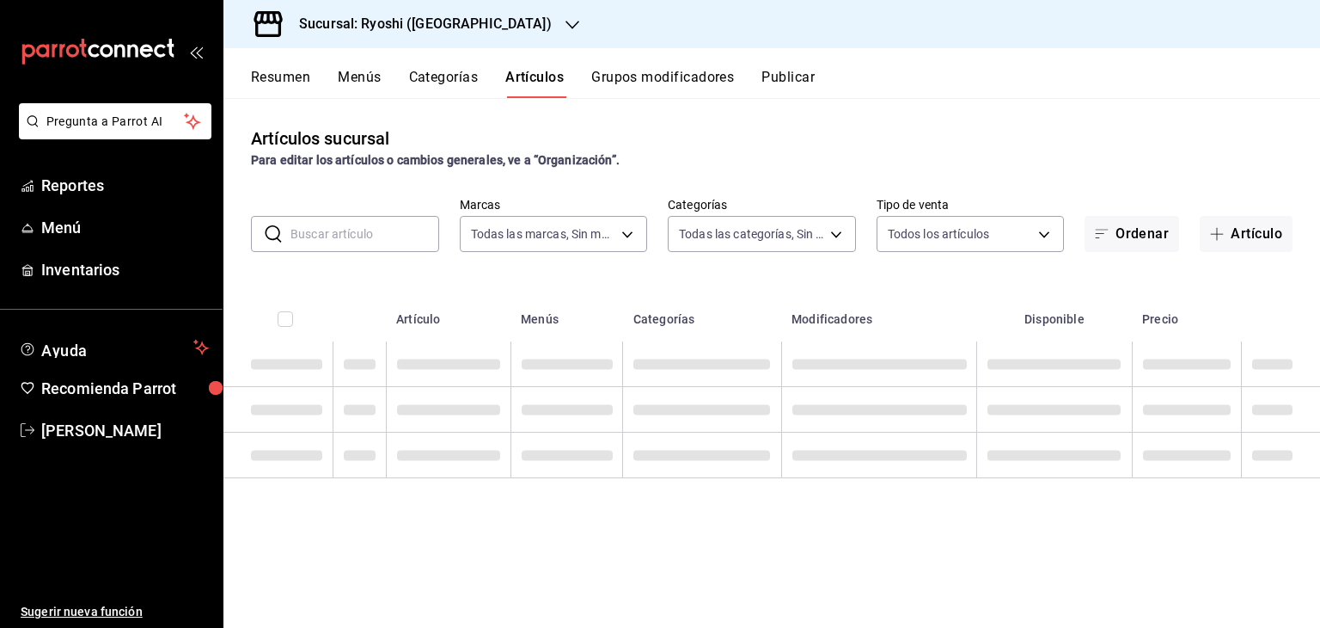
click at [377, 230] on input "text" at bounding box center [365, 234] width 149 height 34
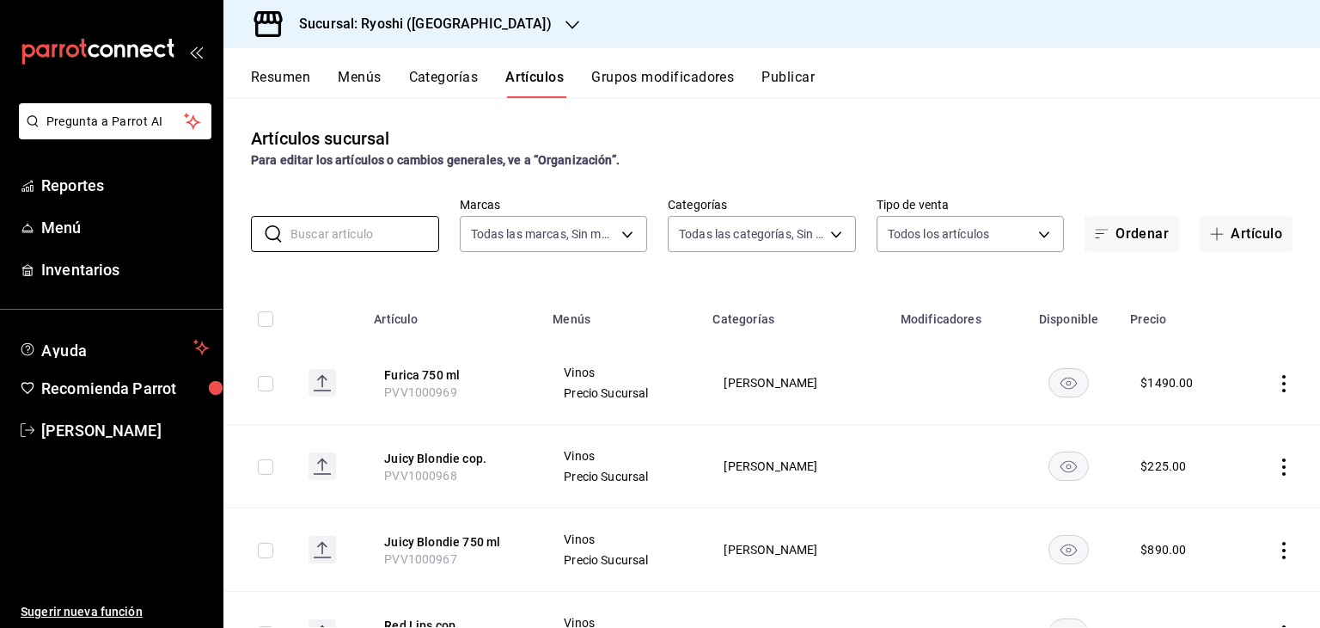
click at [589, 278] on div "Artículos sucursal Para editar los artículos o cambios generales, ve a “Organiz…" at bounding box center [772, 362] width 1097 height 529
click at [371, 238] on input "text" at bounding box center [365, 234] width 149 height 34
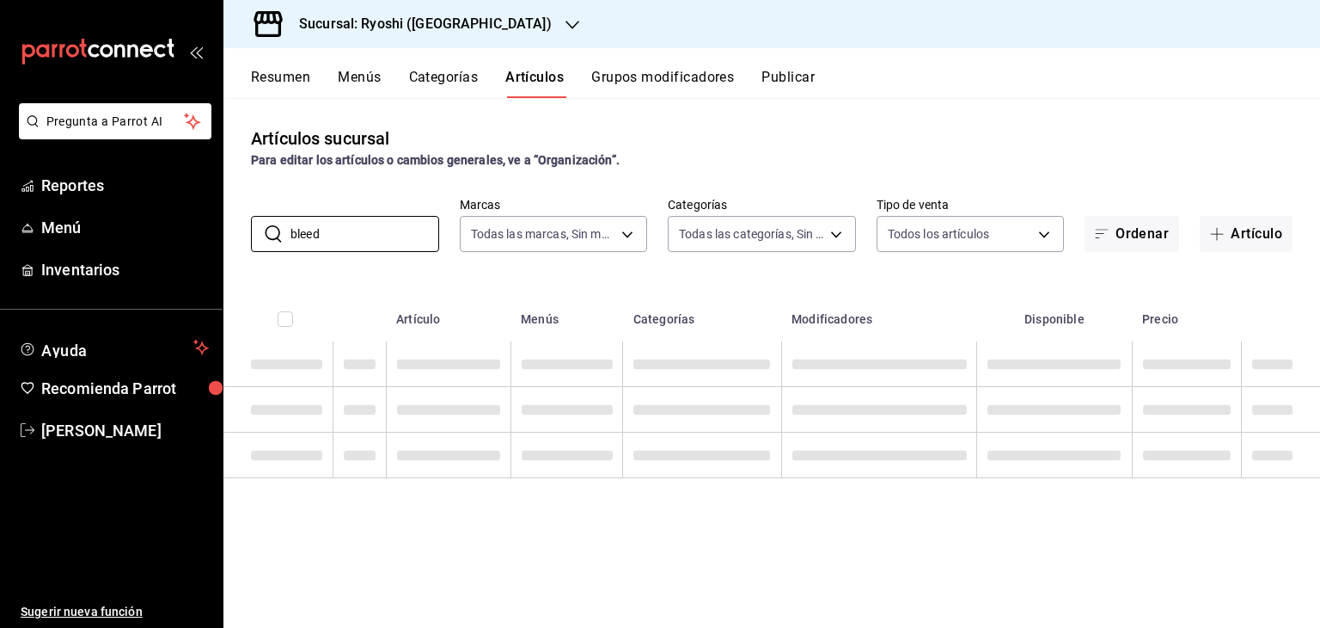
type input "bleed"
click at [636, 268] on div "Artículos sucursal Para editar los artículos o cambios generales, ve a “Organiz…" at bounding box center [772, 362] width 1097 height 529
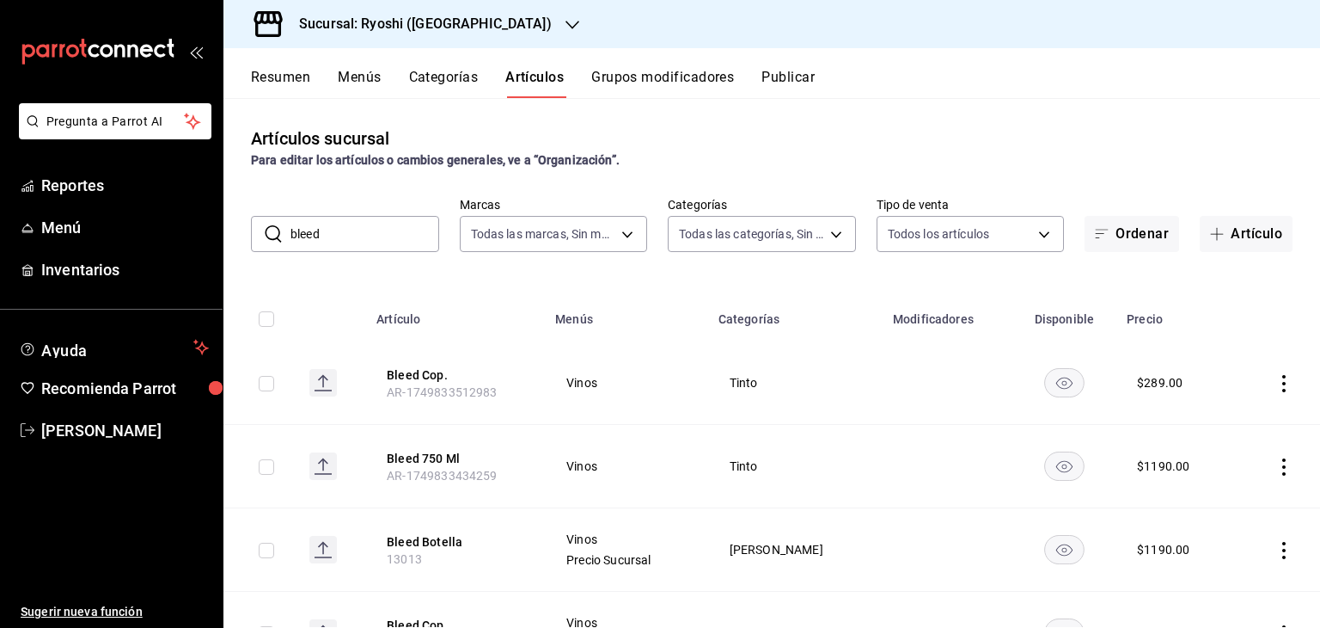
scroll to position [86, 0]
